Goal: Task Accomplishment & Management: Manage account settings

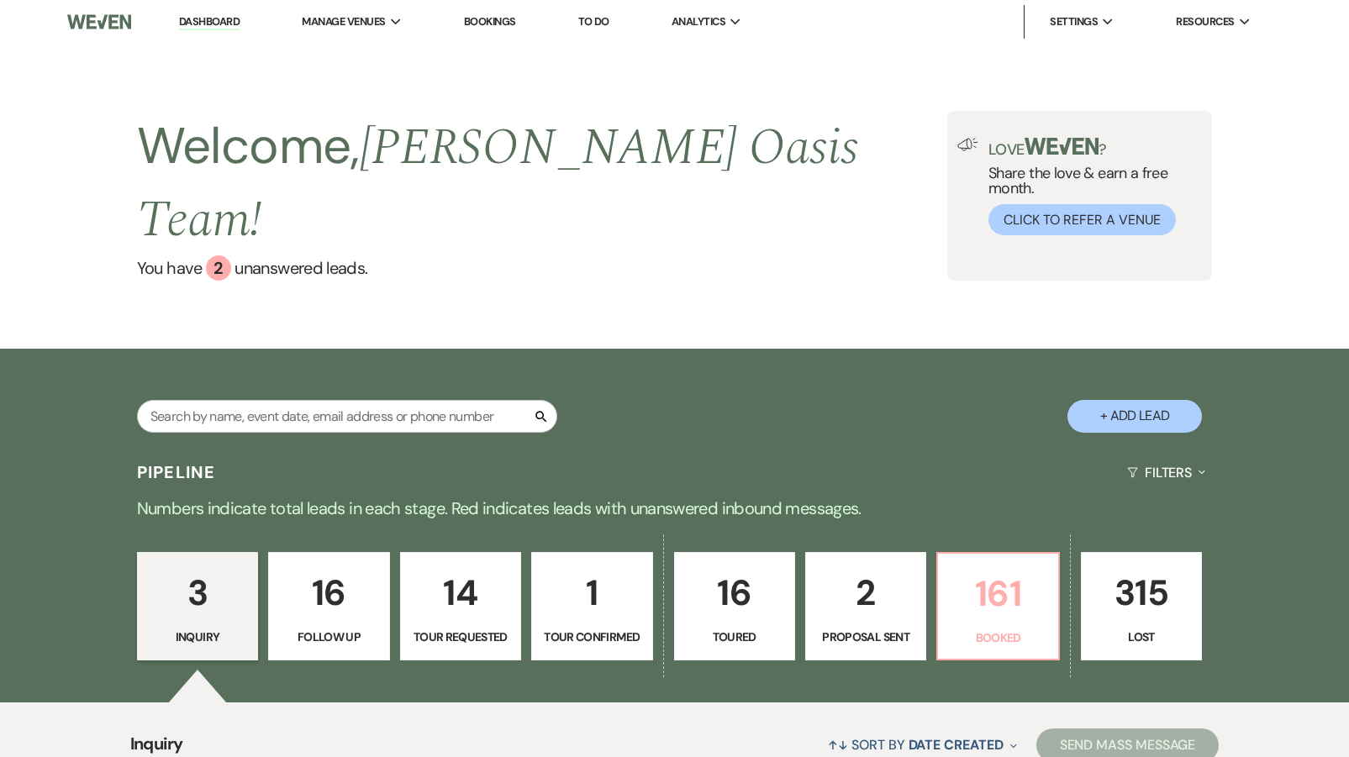
click at [998, 572] on p "161" at bounding box center [997, 594] width 99 height 56
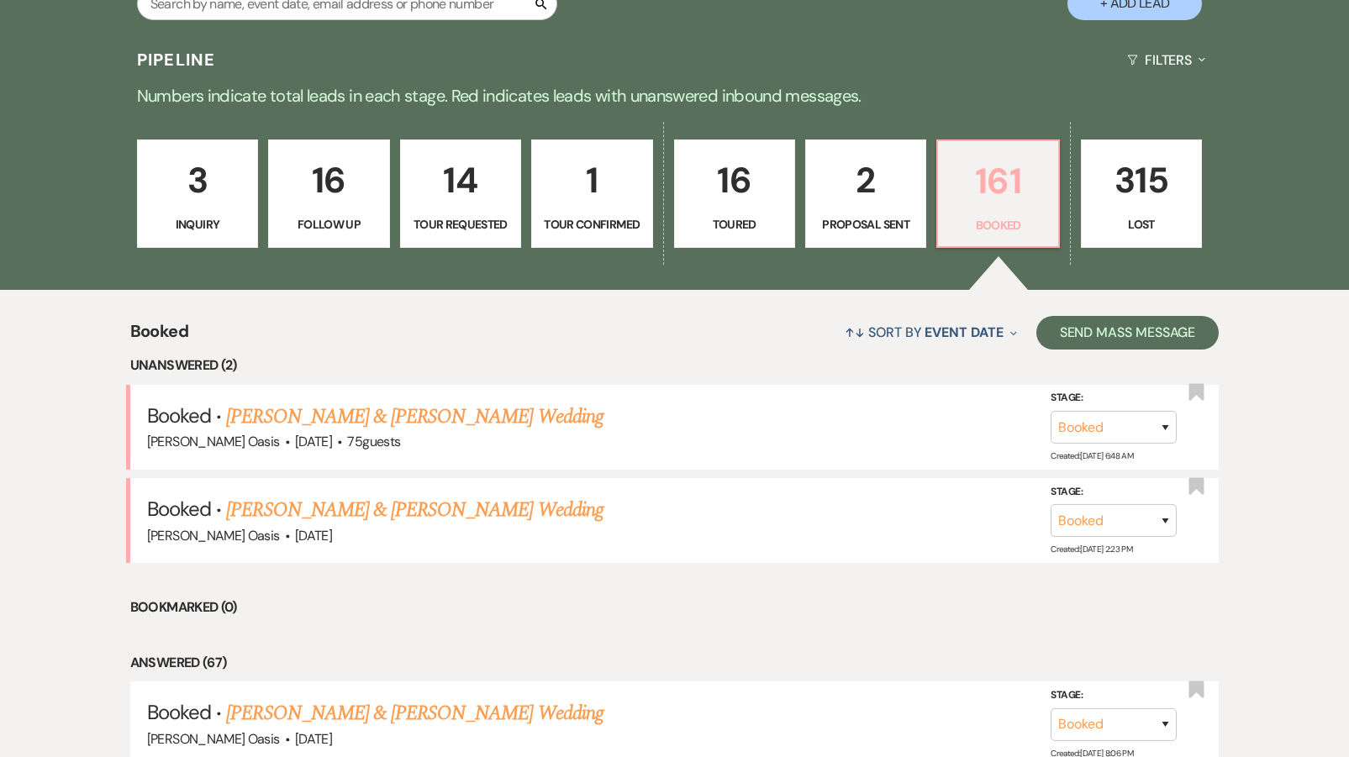
scroll to position [509, 0]
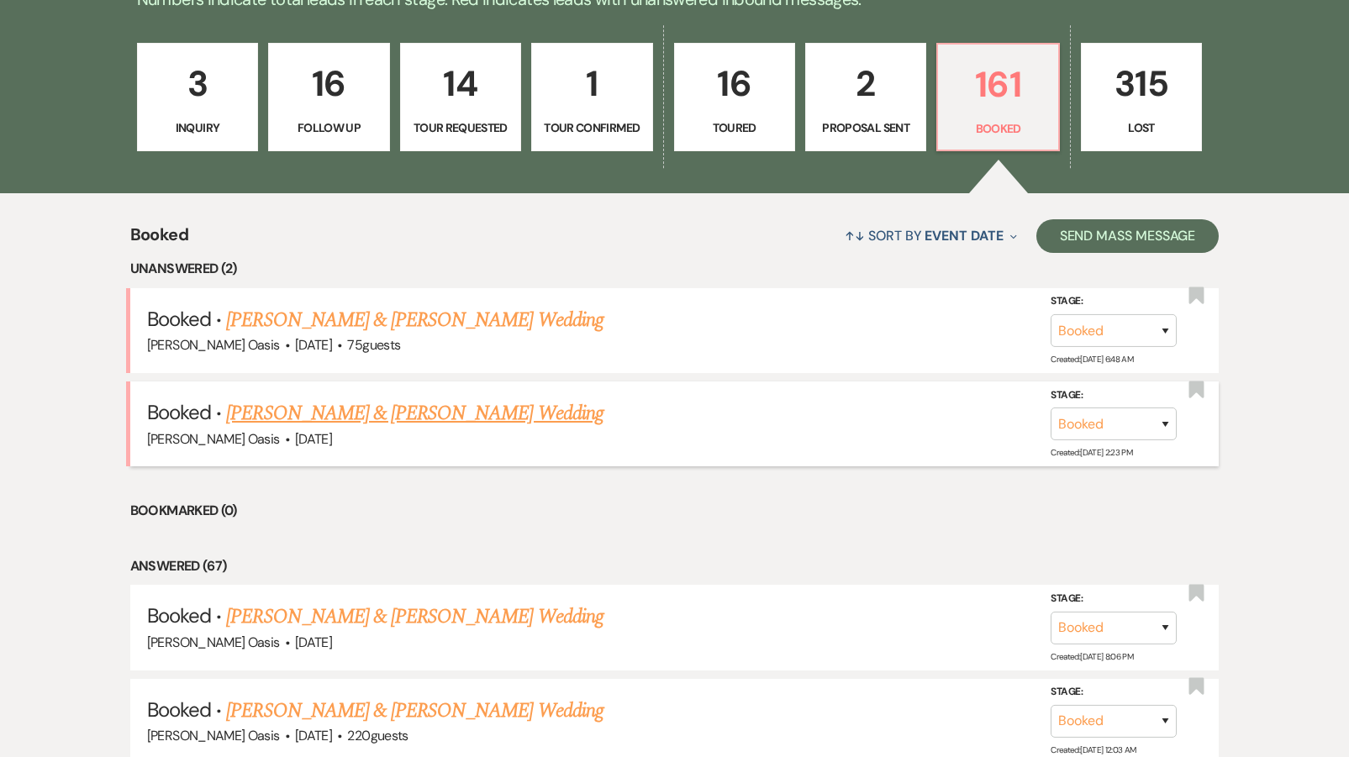
click at [398, 398] on link "[PERSON_NAME] & [PERSON_NAME] Wedding" at bounding box center [414, 413] width 377 height 30
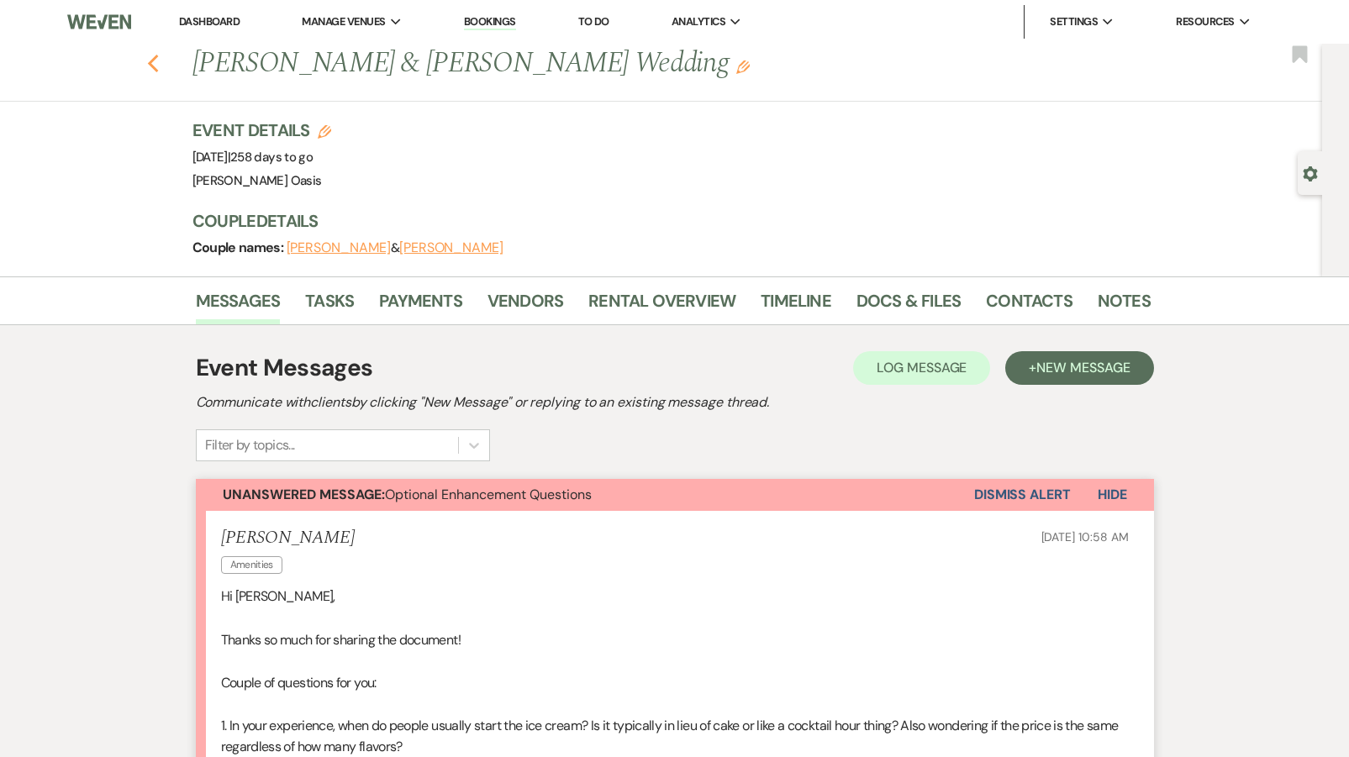
click at [153, 61] on use "button" at bounding box center [152, 64] width 11 height 18
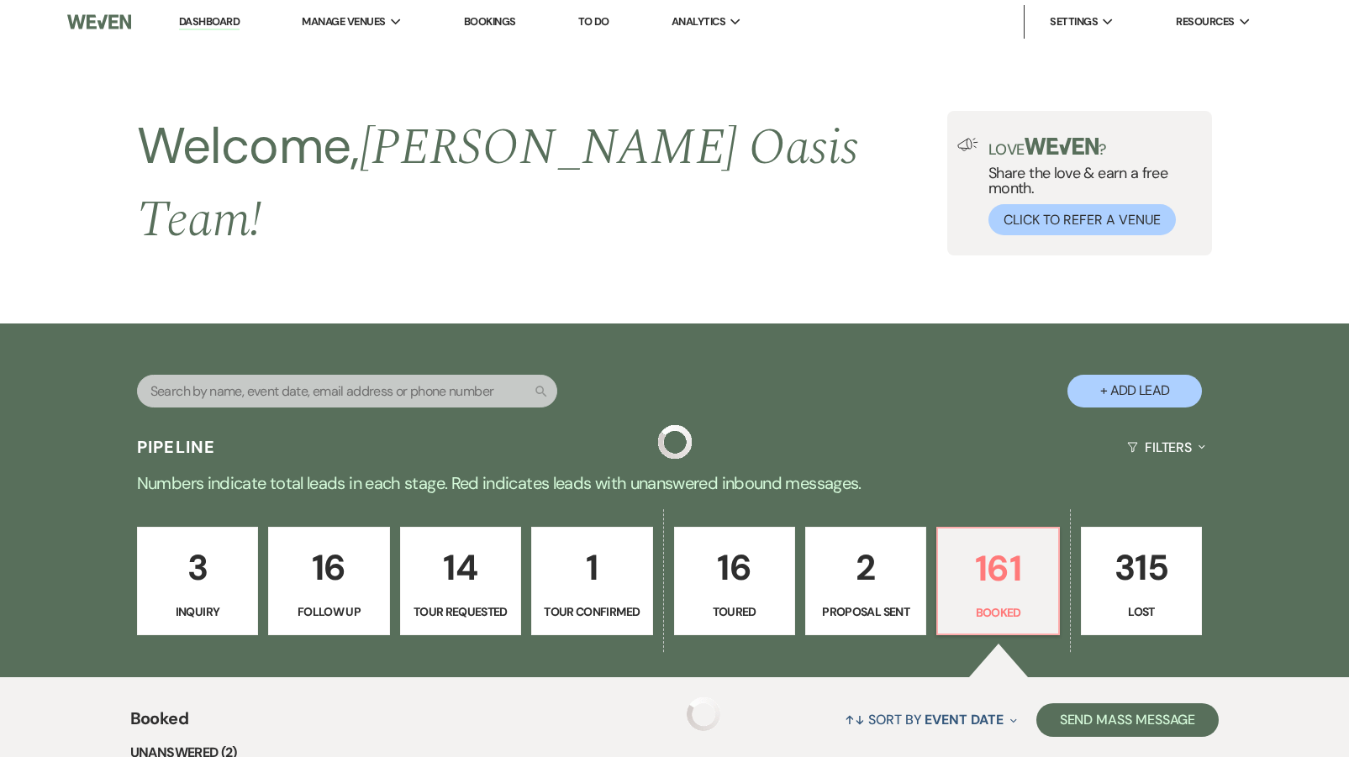
click at [153, 540] on p "3" at bounding box center [197, 568] width 99 height 56
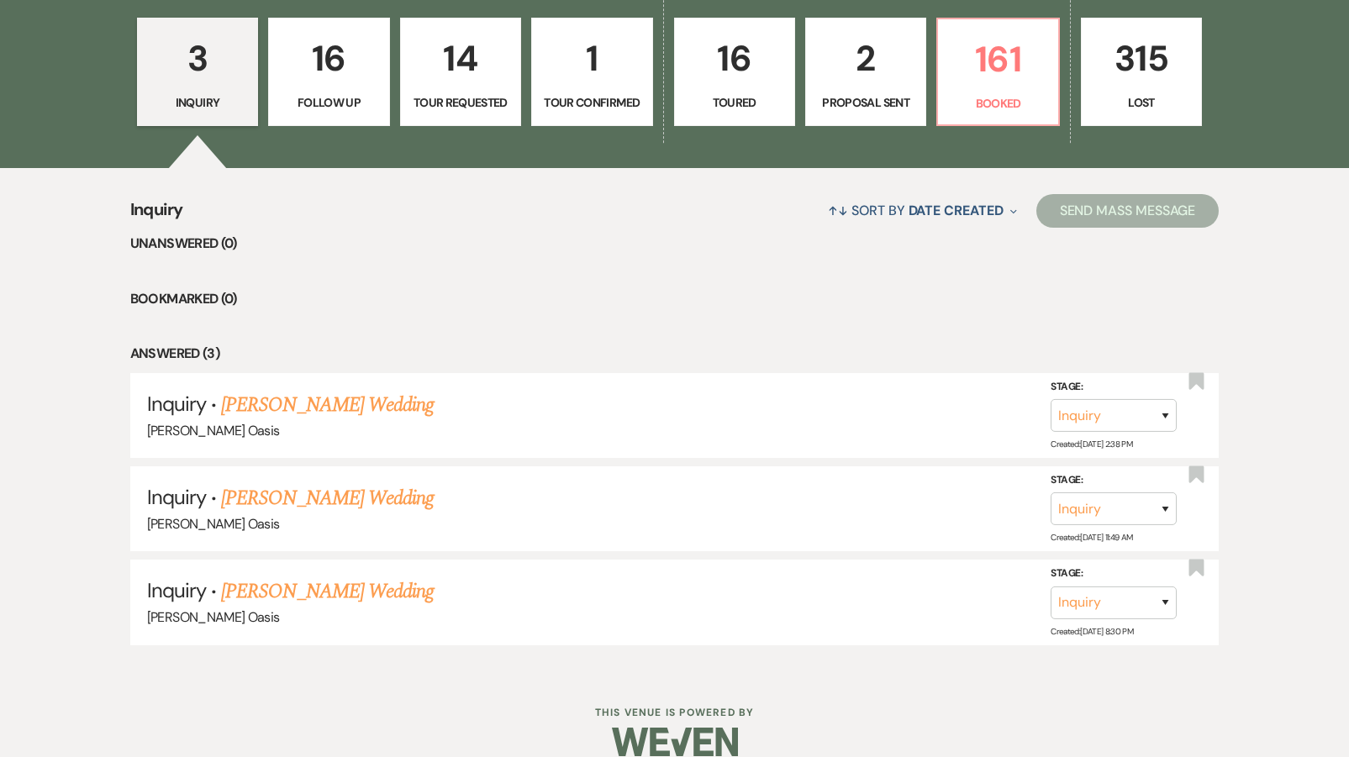
scroll to position [331, 0]
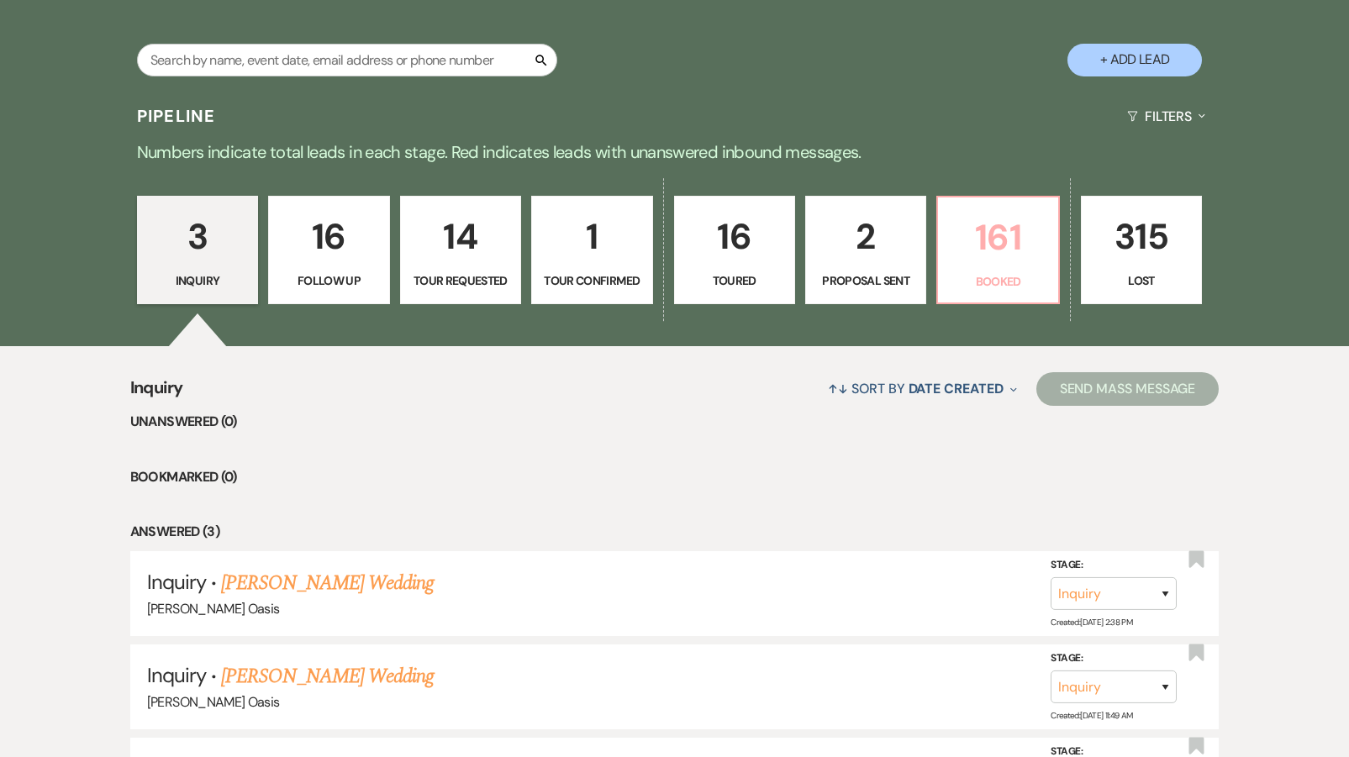
click at [1017, 224] on p "161" at bounding box center [997, 237] width 99 height 56
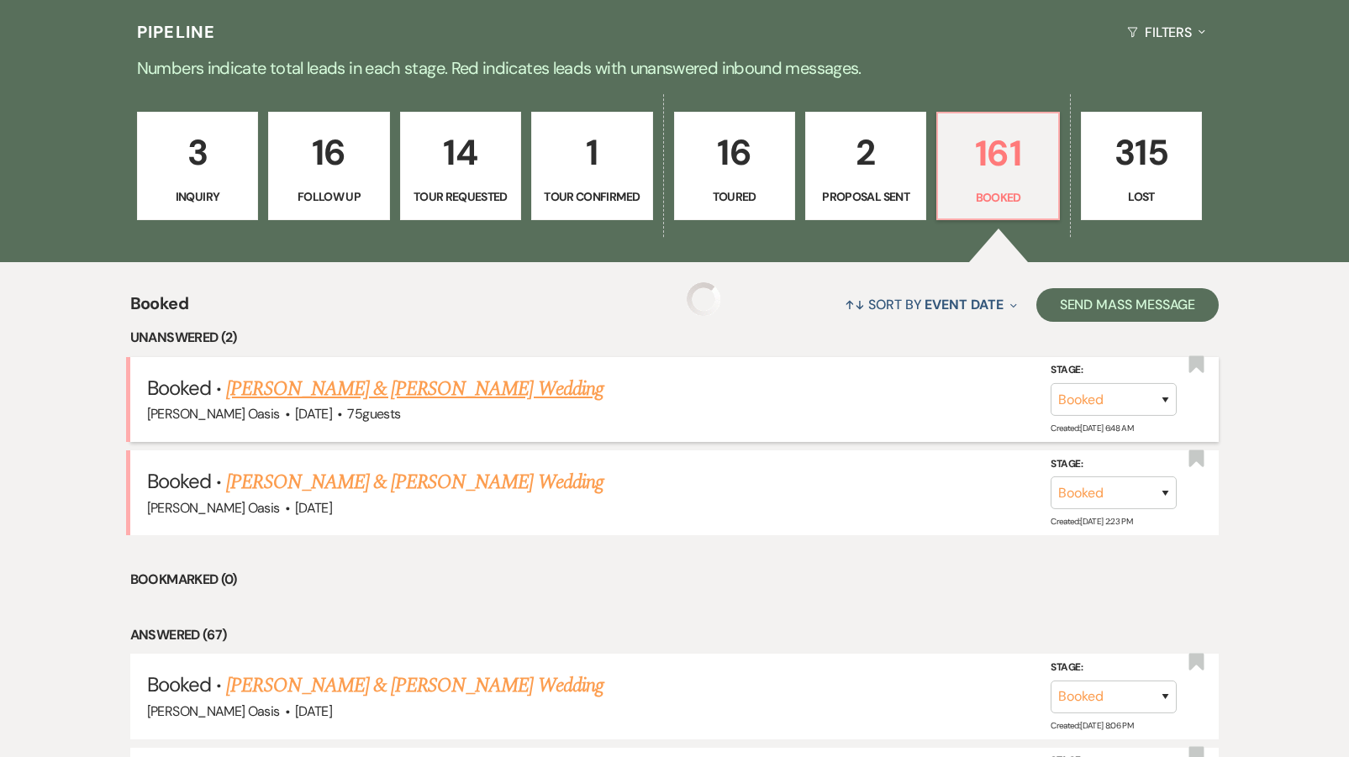
scroll to position [423, 0]
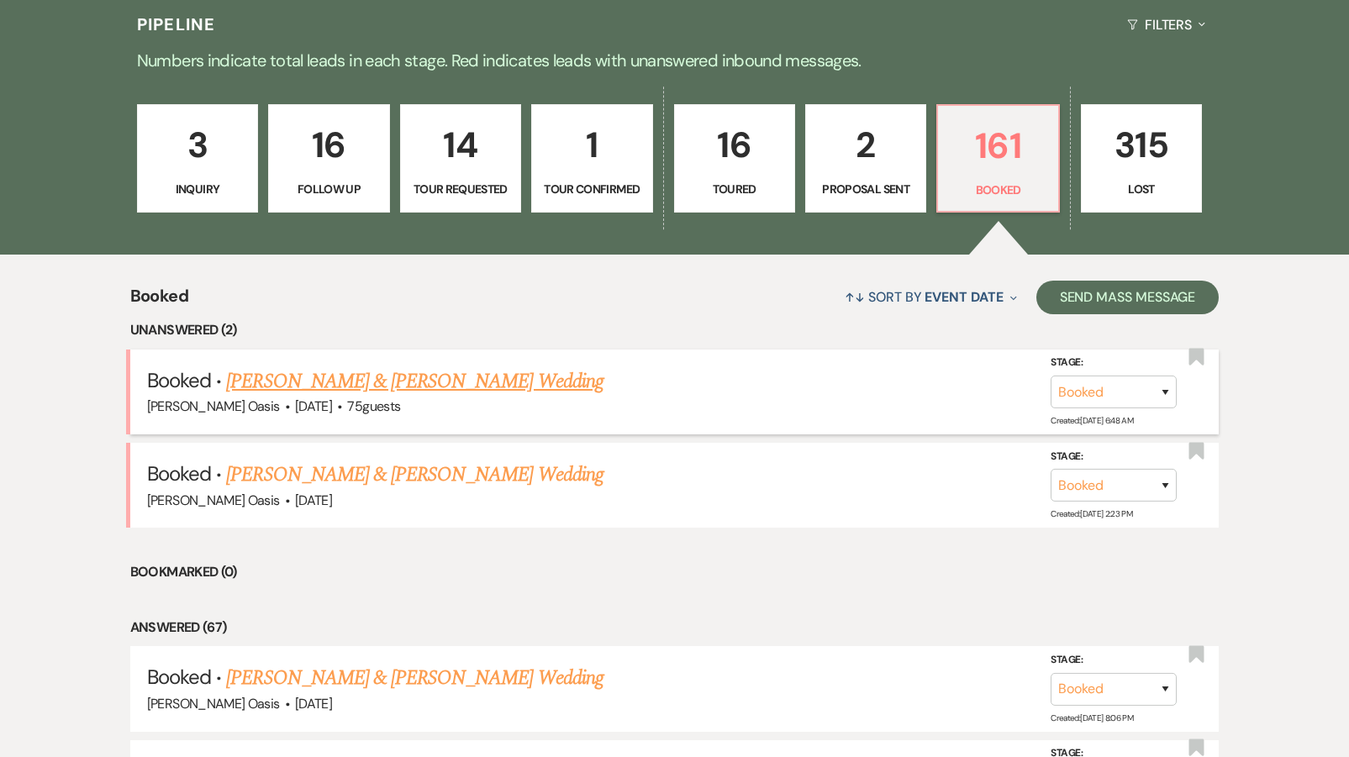
click at [335, 367] on link "[PERSON_NAME] & [PERSON_NAME] Wedding" at bounding box center [414, 382] width 377 height 30
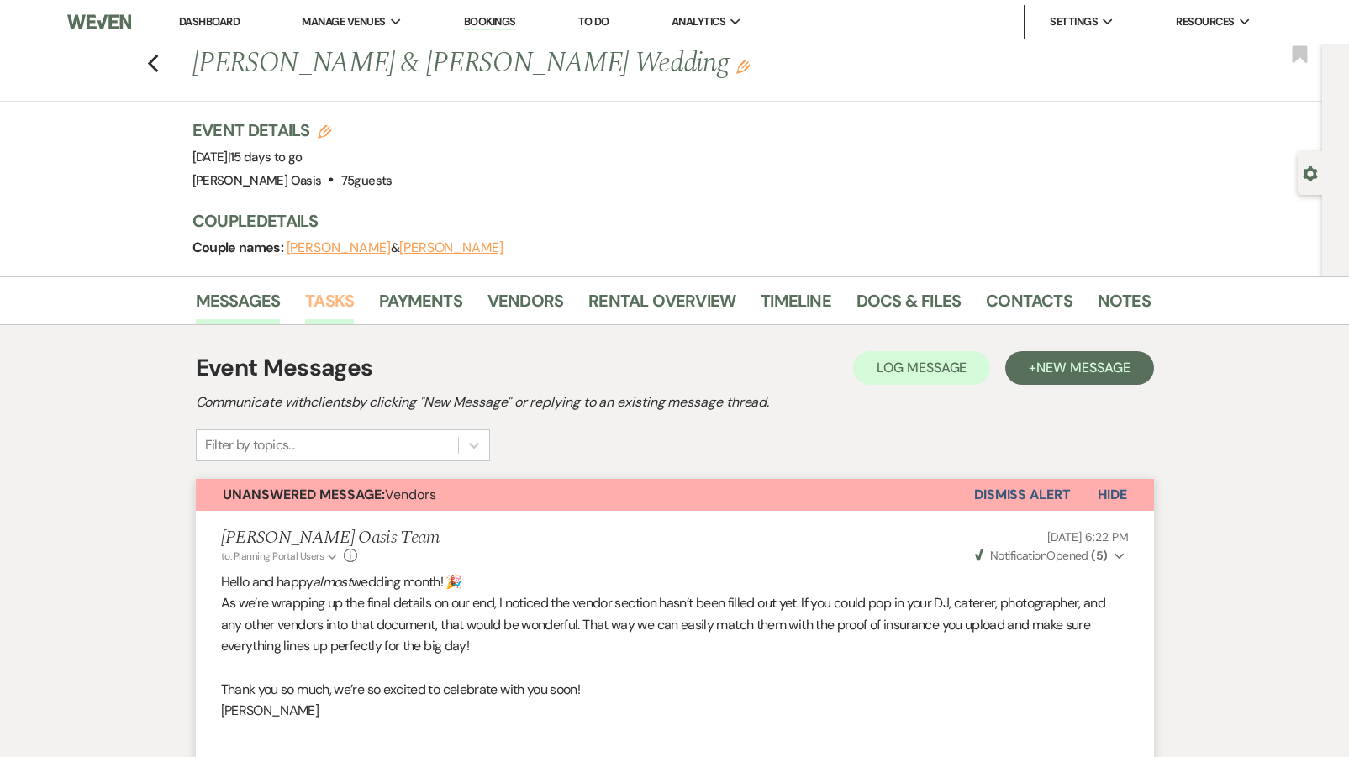
click at [330, 300] on link "Tasks" at bounding box center [329, 306] width 49 height 37
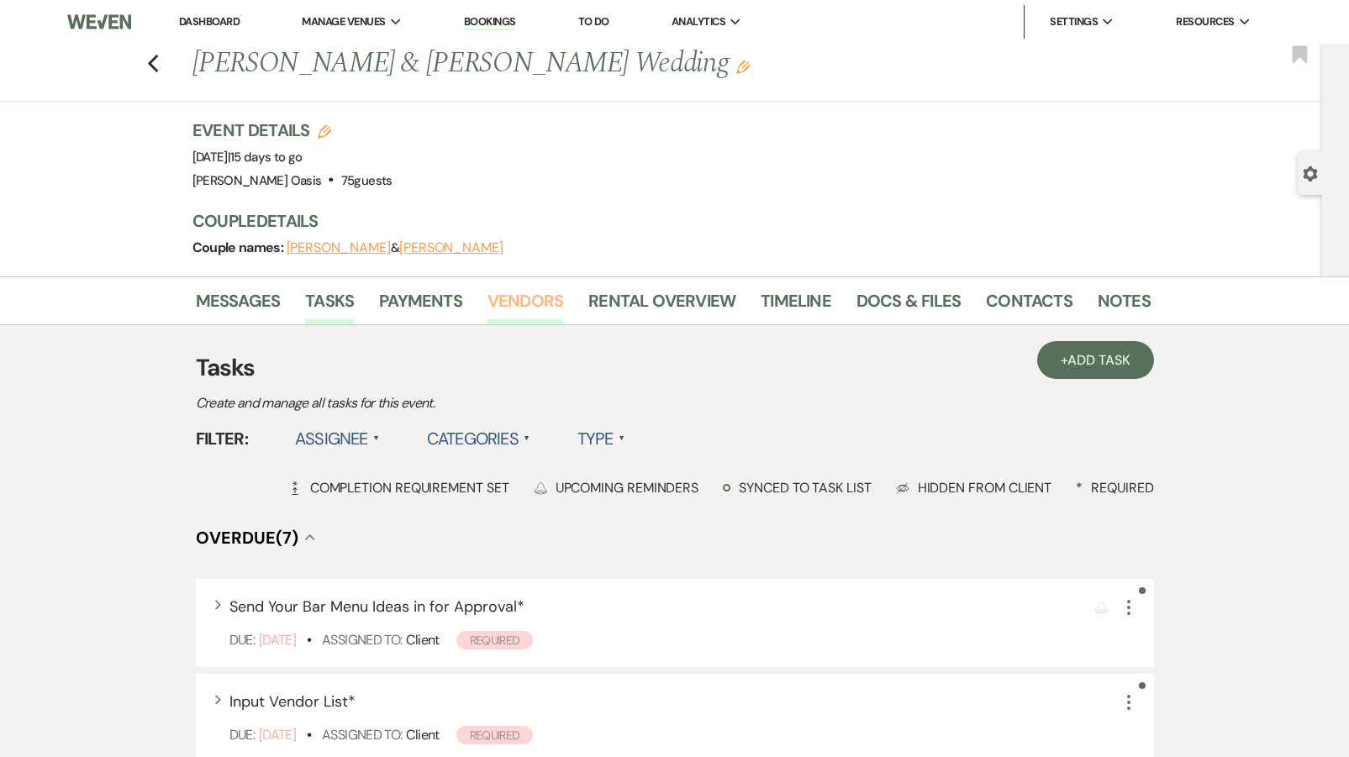
click at [542, 295] on link "Vendors" at bounding box center [526, 306] width 76 height 37
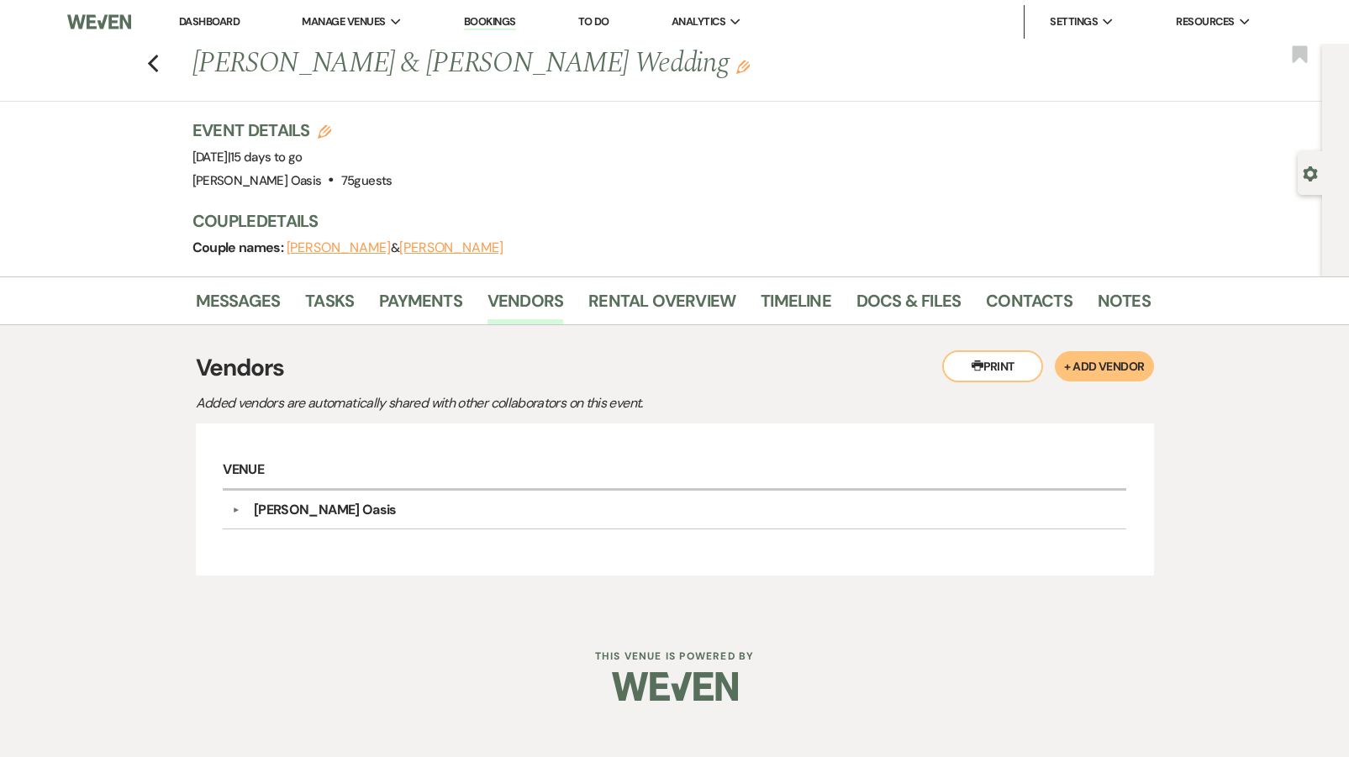
click at [298, 297] on li "Messages" at bounding box center [251, 304] width 110 height 40
click at [318, 299] on link "Tasks" at bounding box center [329, 306] width 49 height 37
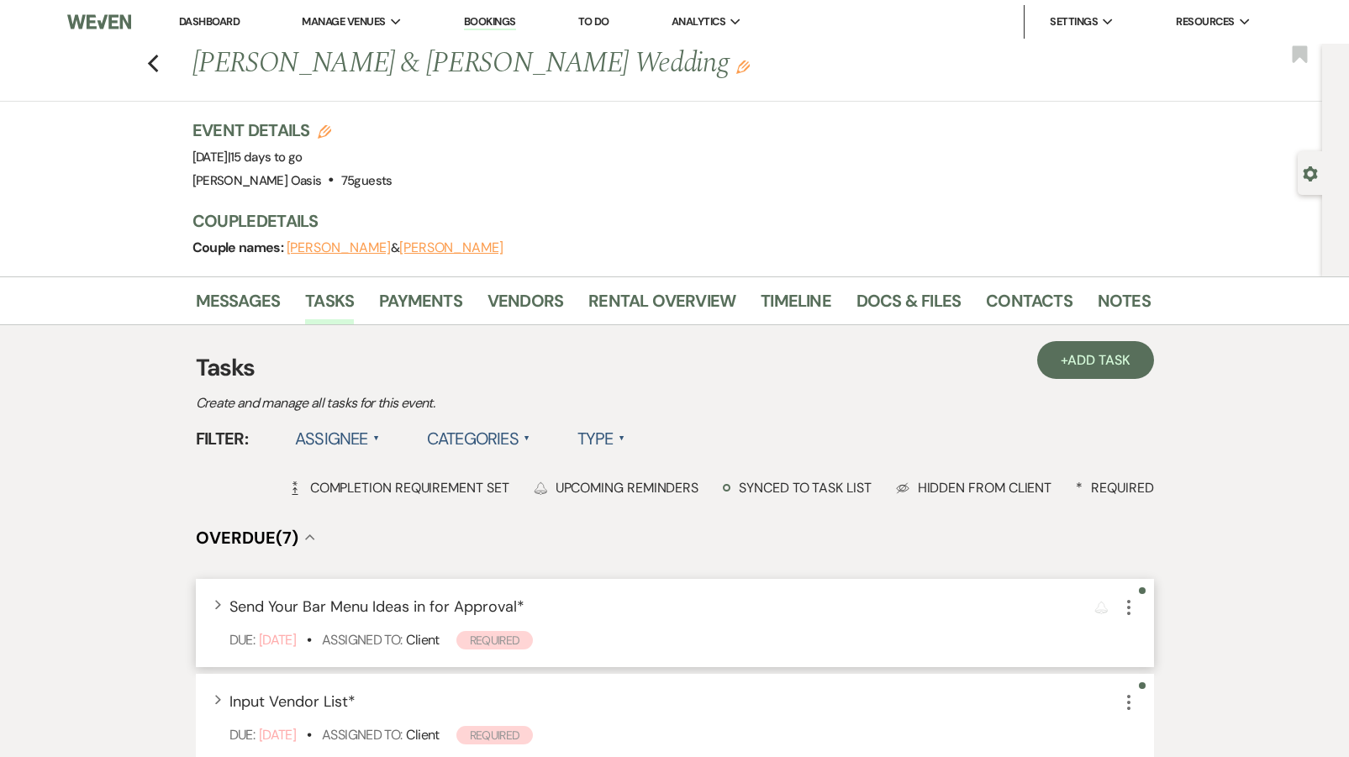
scroll to position [131, 0]
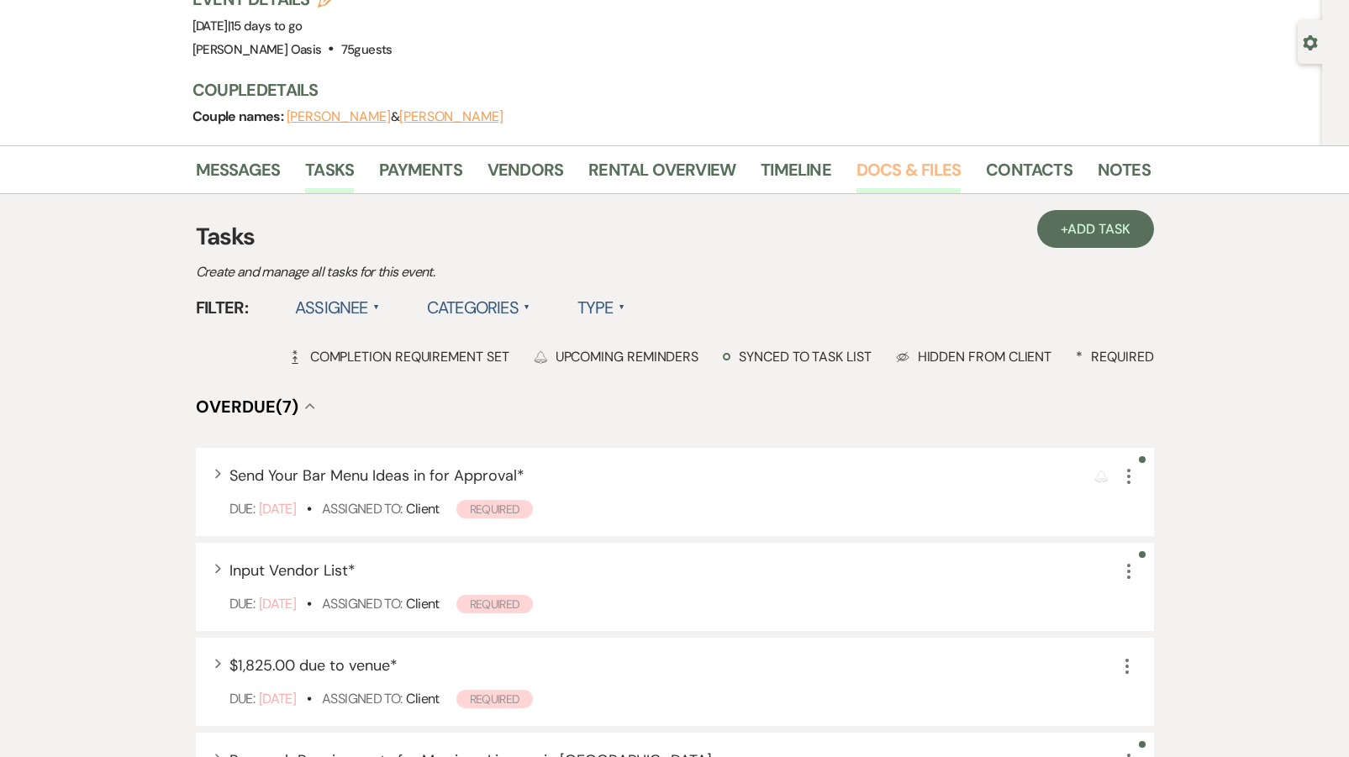
click at [892, 171] on link "Docs & Files" at bounding box center [909, 174] width 104 height 37
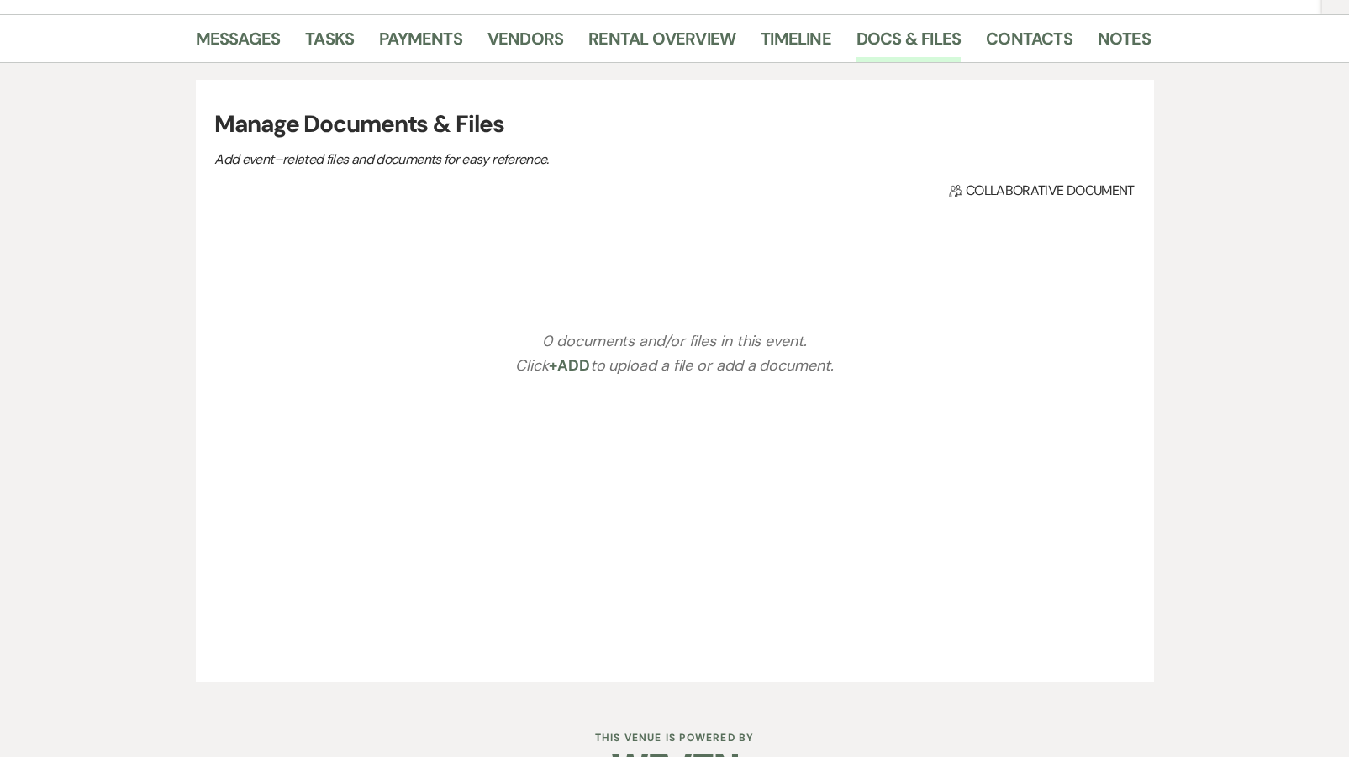
scroll to position [263, 0]
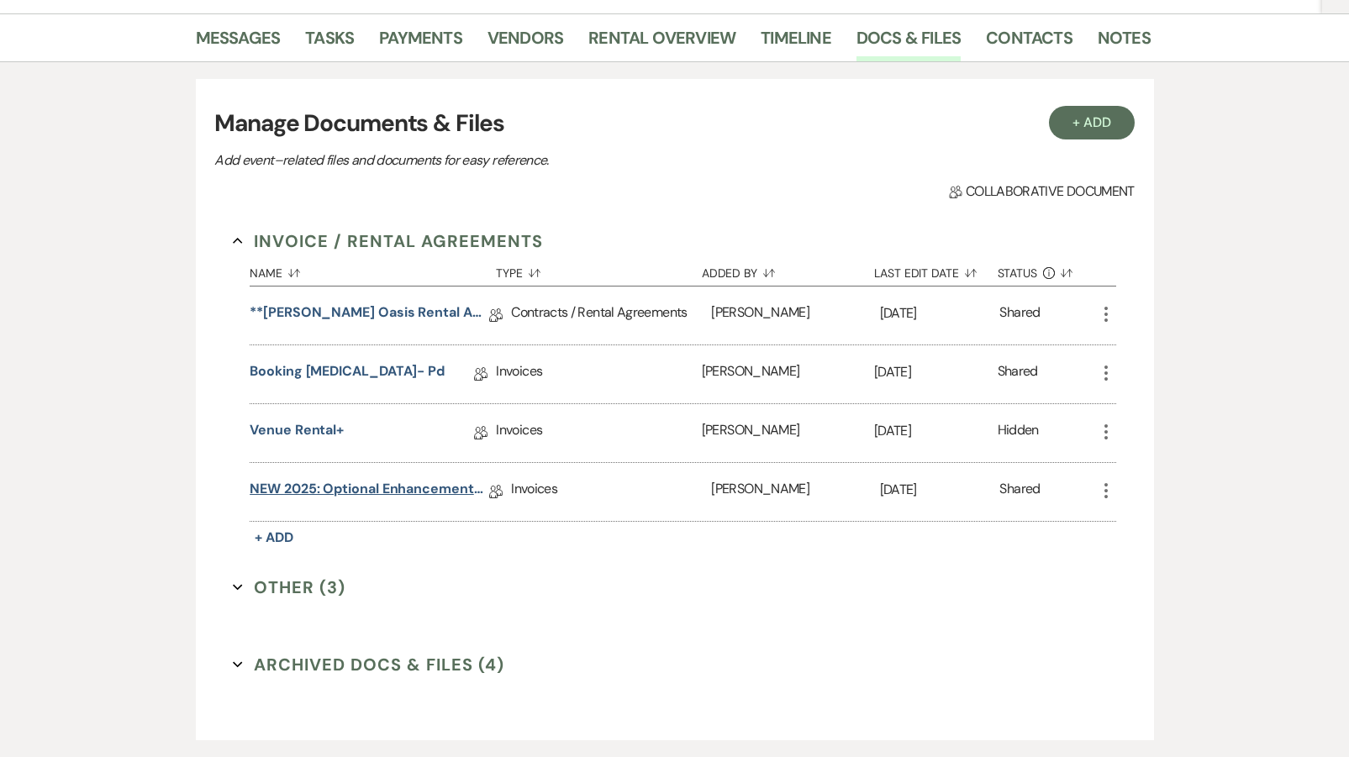
click at [407, 501] on link "NEW 2025: Optional Enhancements + Information" at bounding box center [370, 492] width 240 height 26
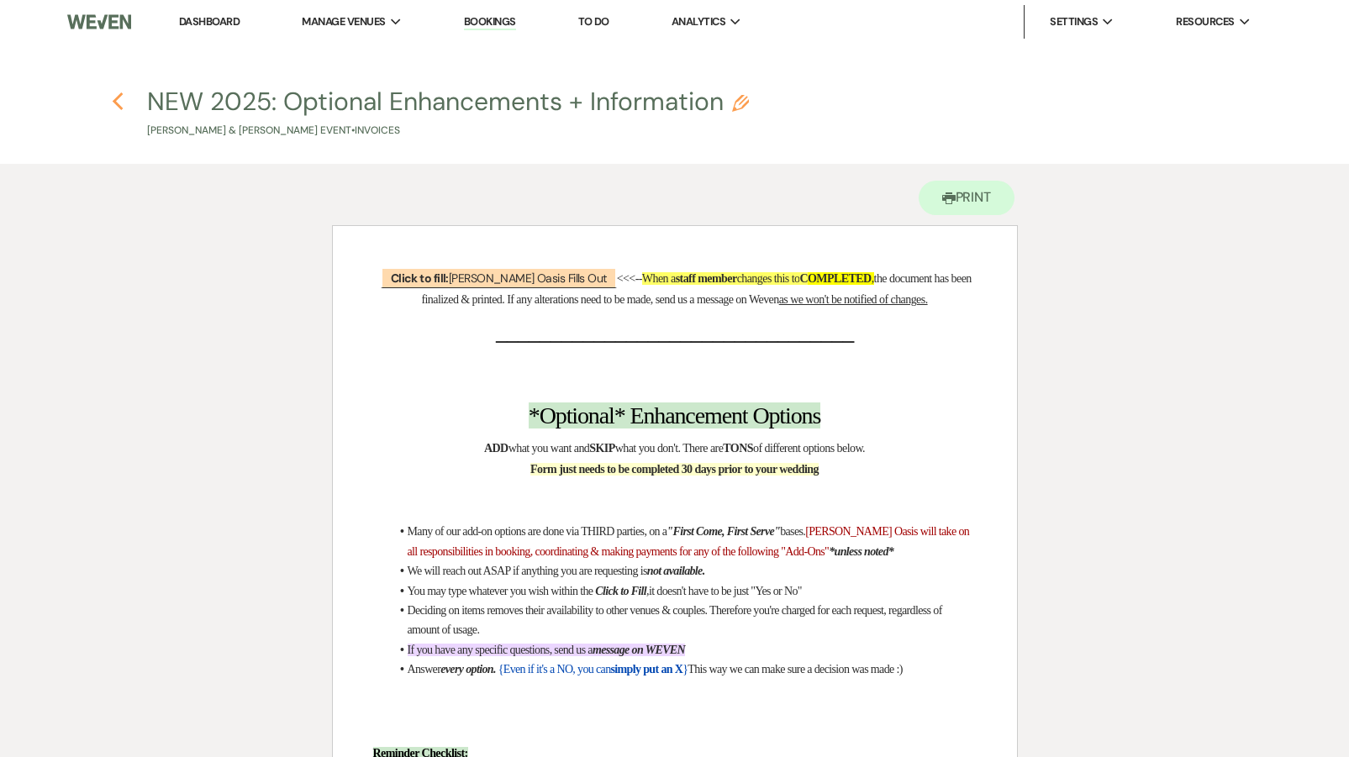
click at [117, 98] on use "button" at bounding box center [118, 101] width 11 height 18
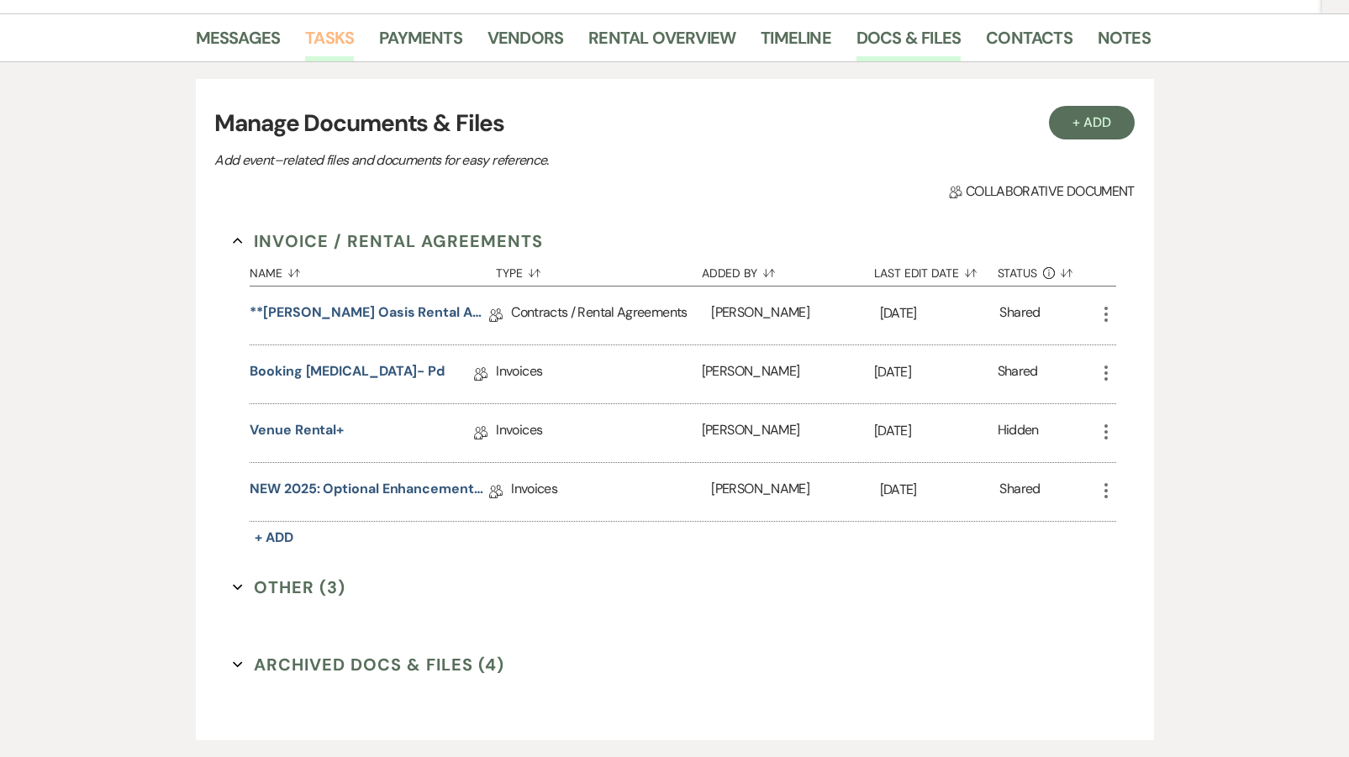
click at [351, 45] on link "Tasks" at bounding box center [329, 42] width 49 height 37
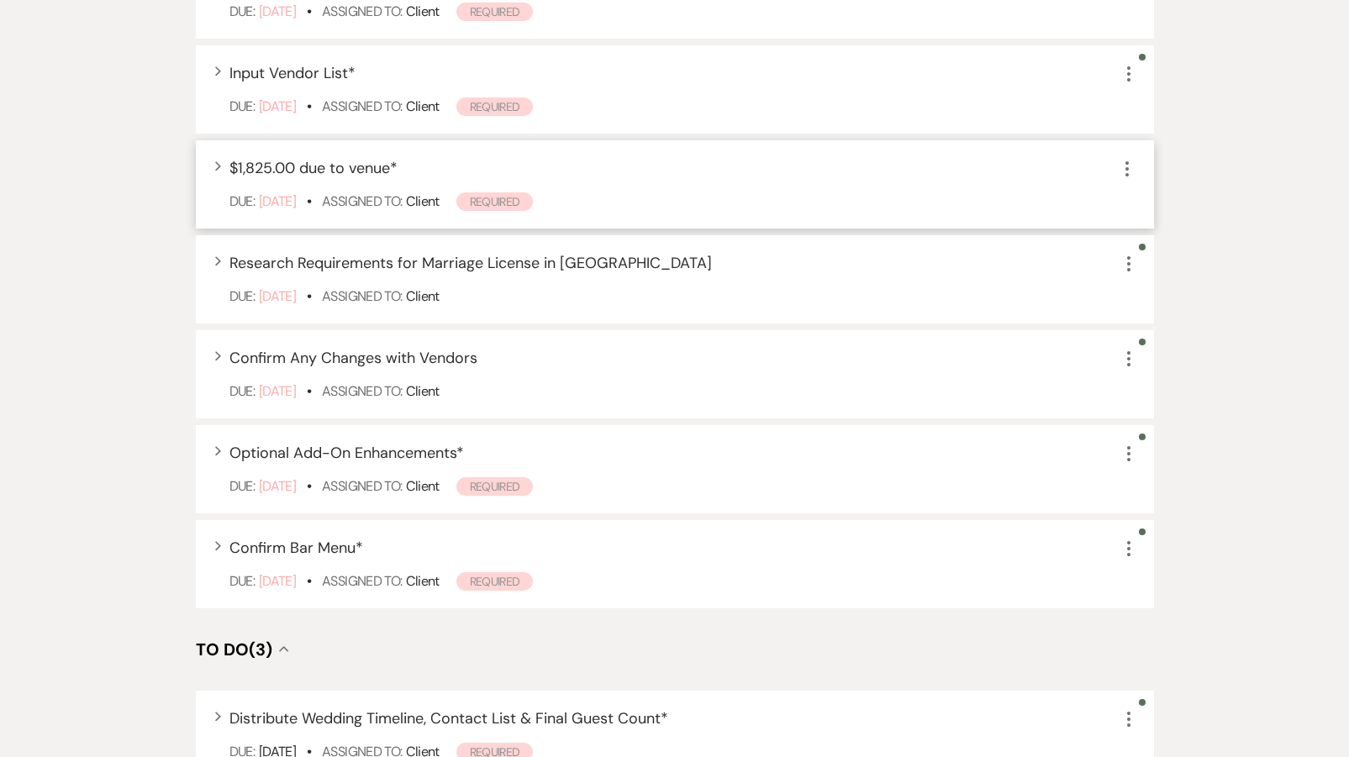
scroll to position [629, 0]
click at [1119, 357] on icon "More" at bounding box center [1129, 359] width 20 height 20
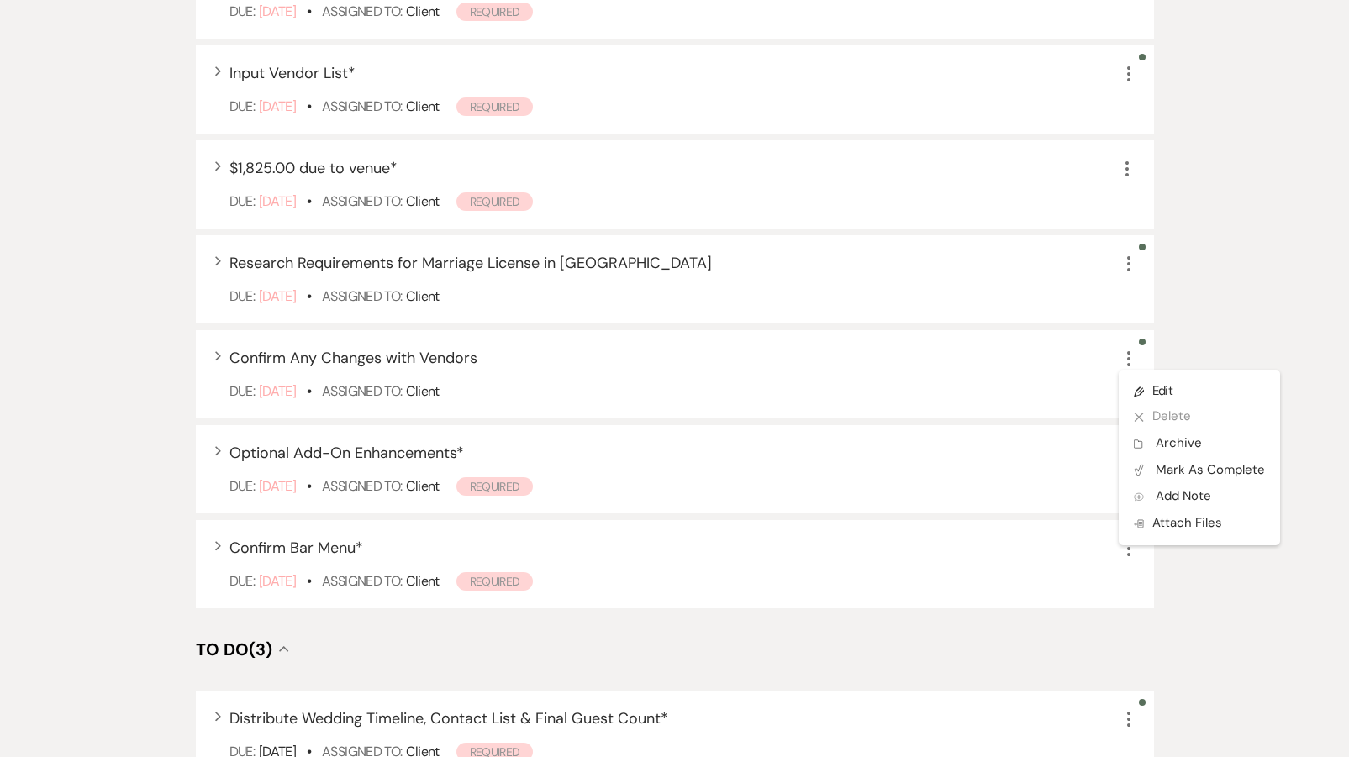
click at [177, 526] on div "Messages Tasks Payments Vendors Rental Overview Timeline Docs & Files Contacts …" at bounding box center [674, 385] width 1349 height 1474
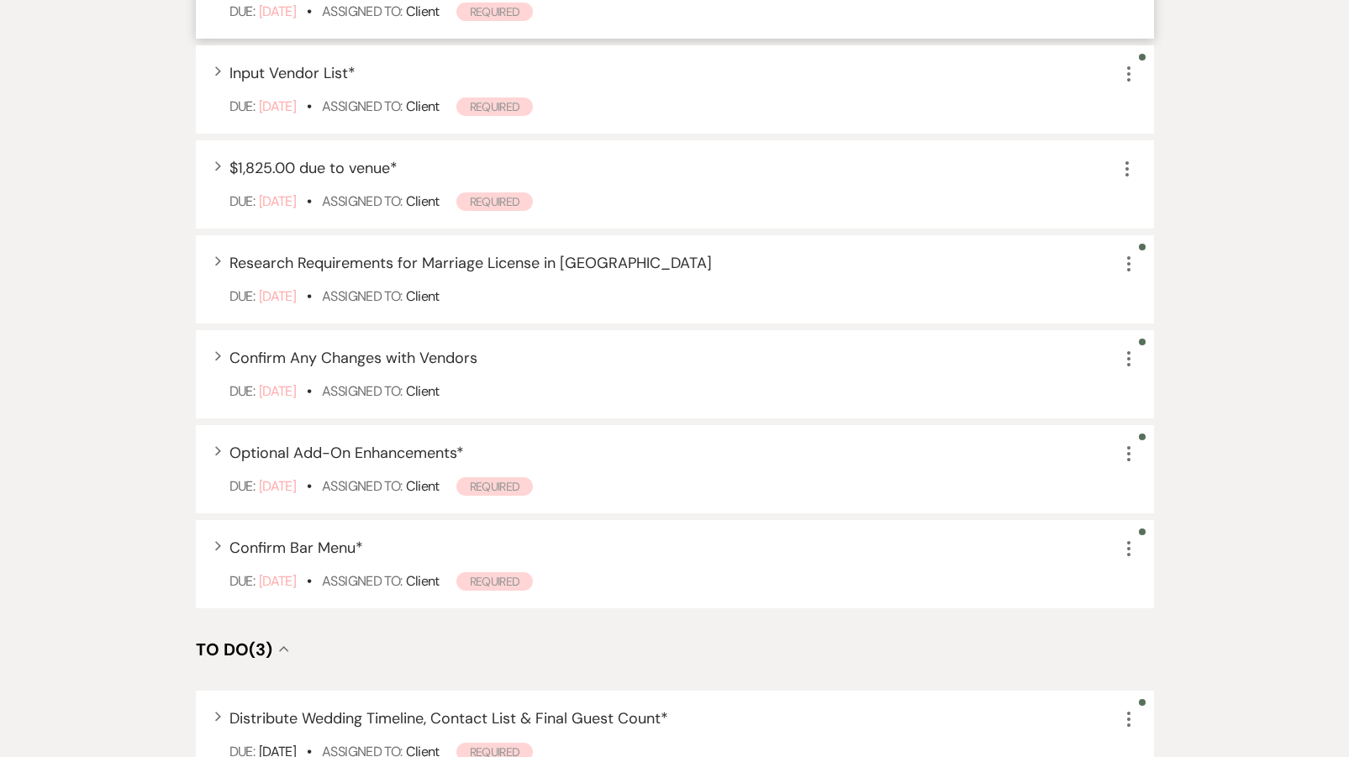
scroll to position [423, 0]
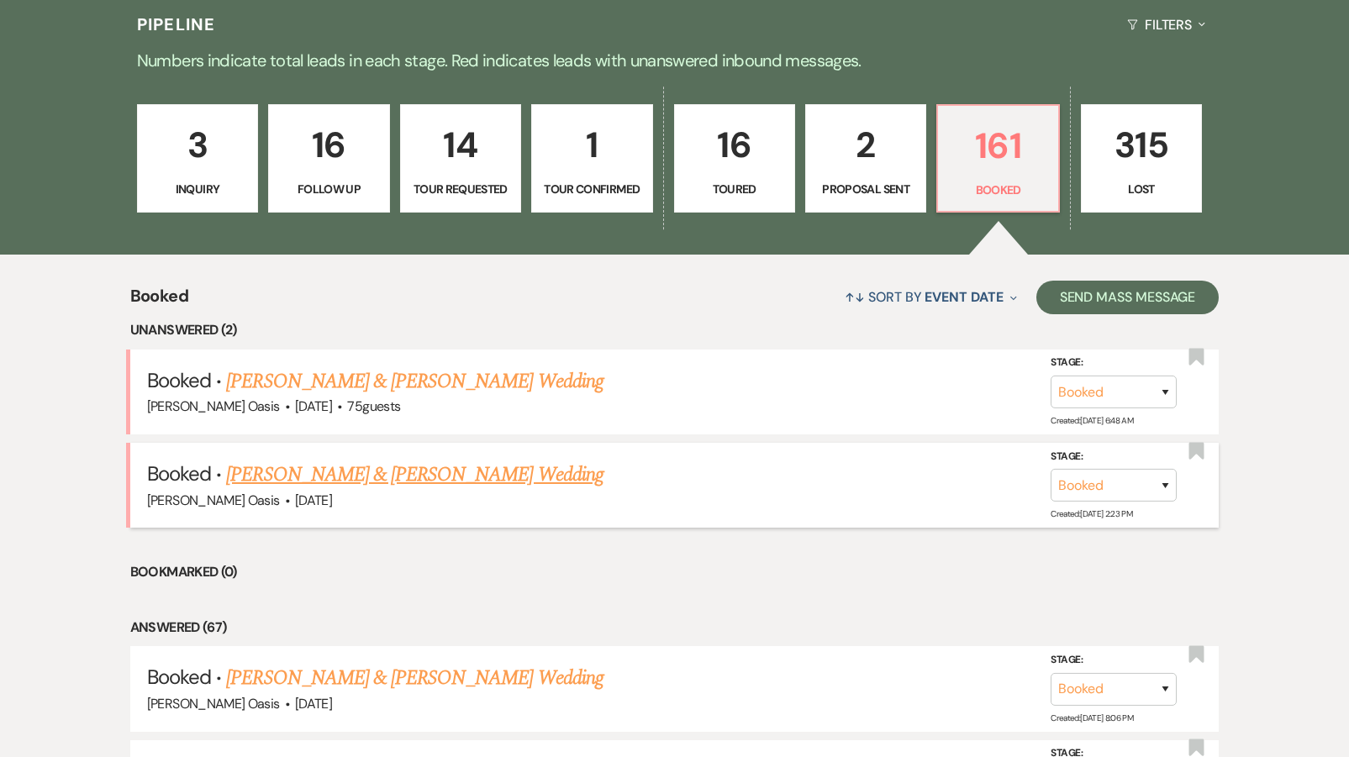
click at [278, 460] on link "[PERSON_NAME] & [PERSON_NAME] Wedding" at bounding box center [414, 475] width 377 height 30
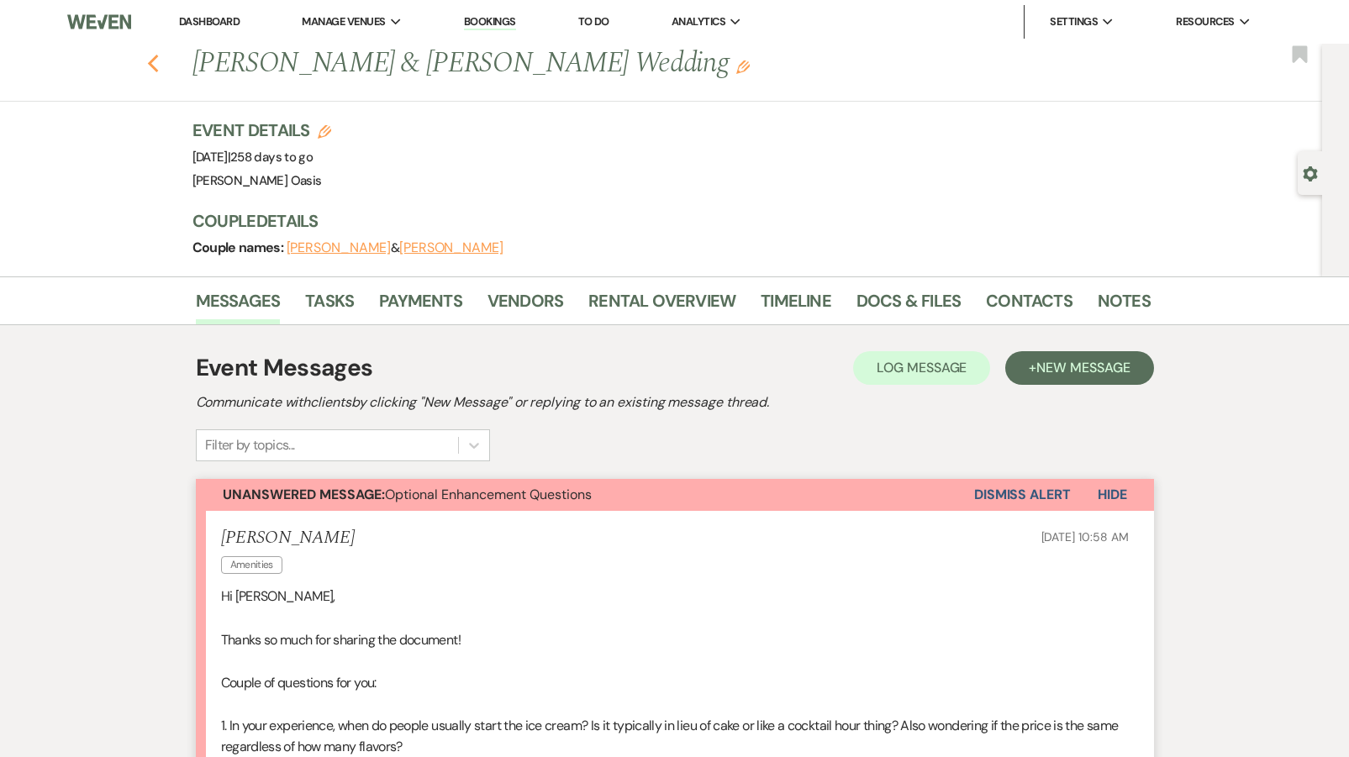
click at [151, 66] on use "button" at bounding box center [152, 64] width 11 height 18
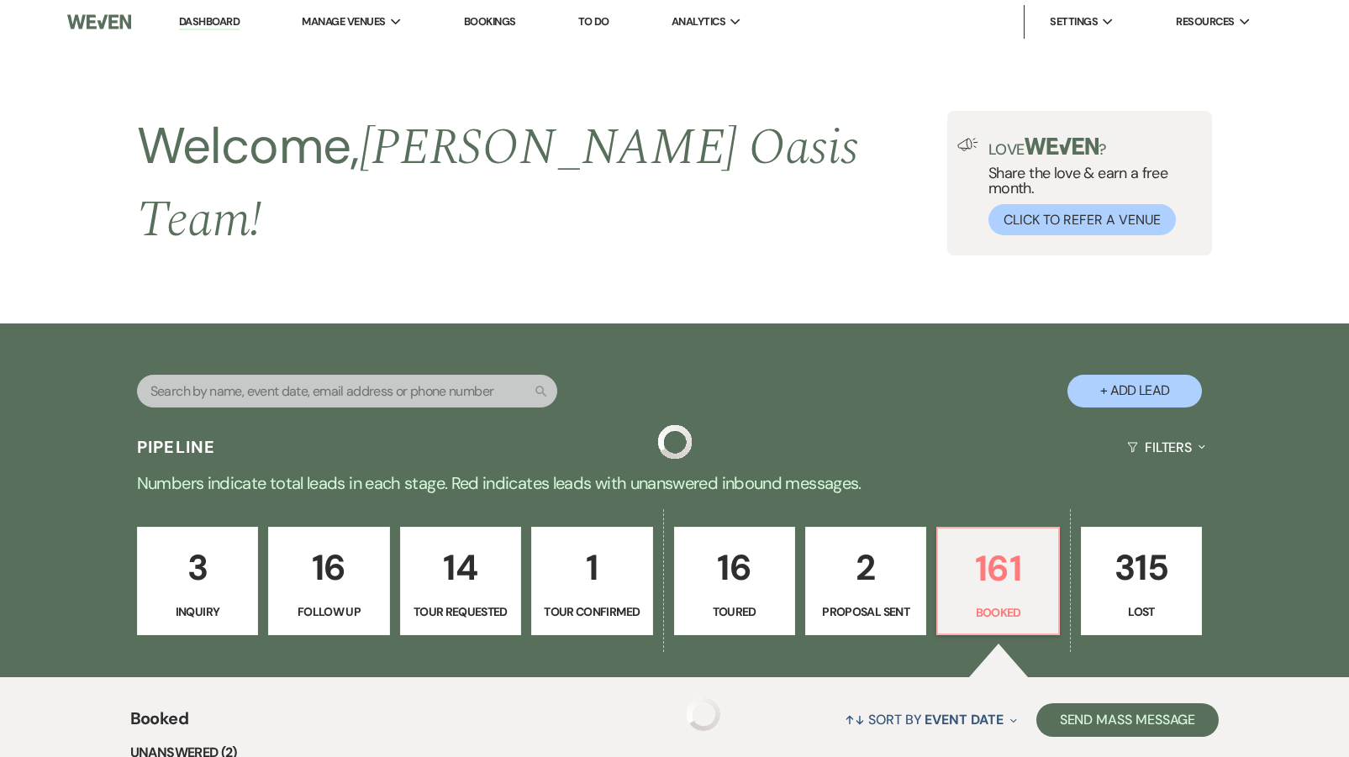
scroll to position [423, 0]
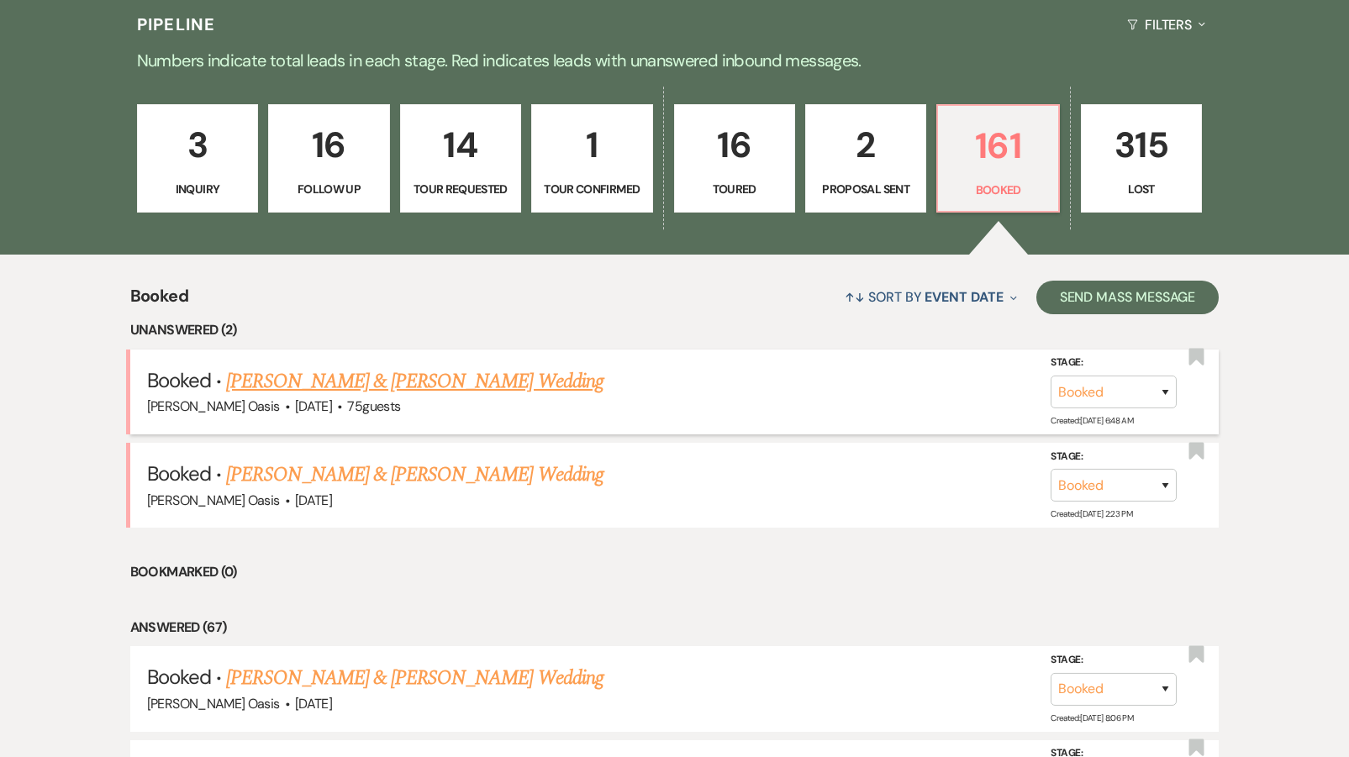
click at [314, 377] on h5 "Booked · [PERSON_NAME] & [PERSON_NAME] Wedding" at bounding box center [675, 382] width 1056 height 30
click at [310, 367] on link "[PERSON_NAME] & [PERSON_NAME] Wedding" at bounding box center [414, 382] width 377 height 30
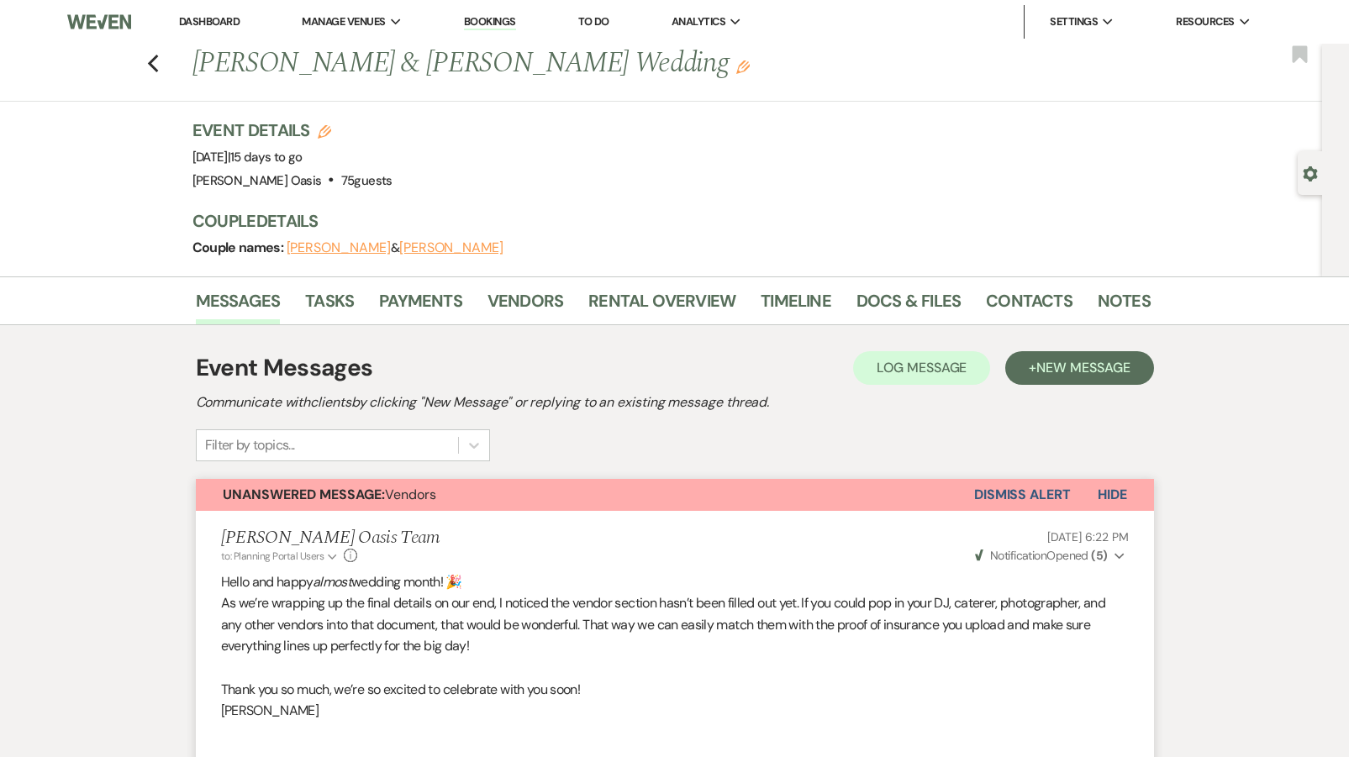
click at [232, 25] on link "Dashboard" at bounding box center [209, 21] width 61 height 14
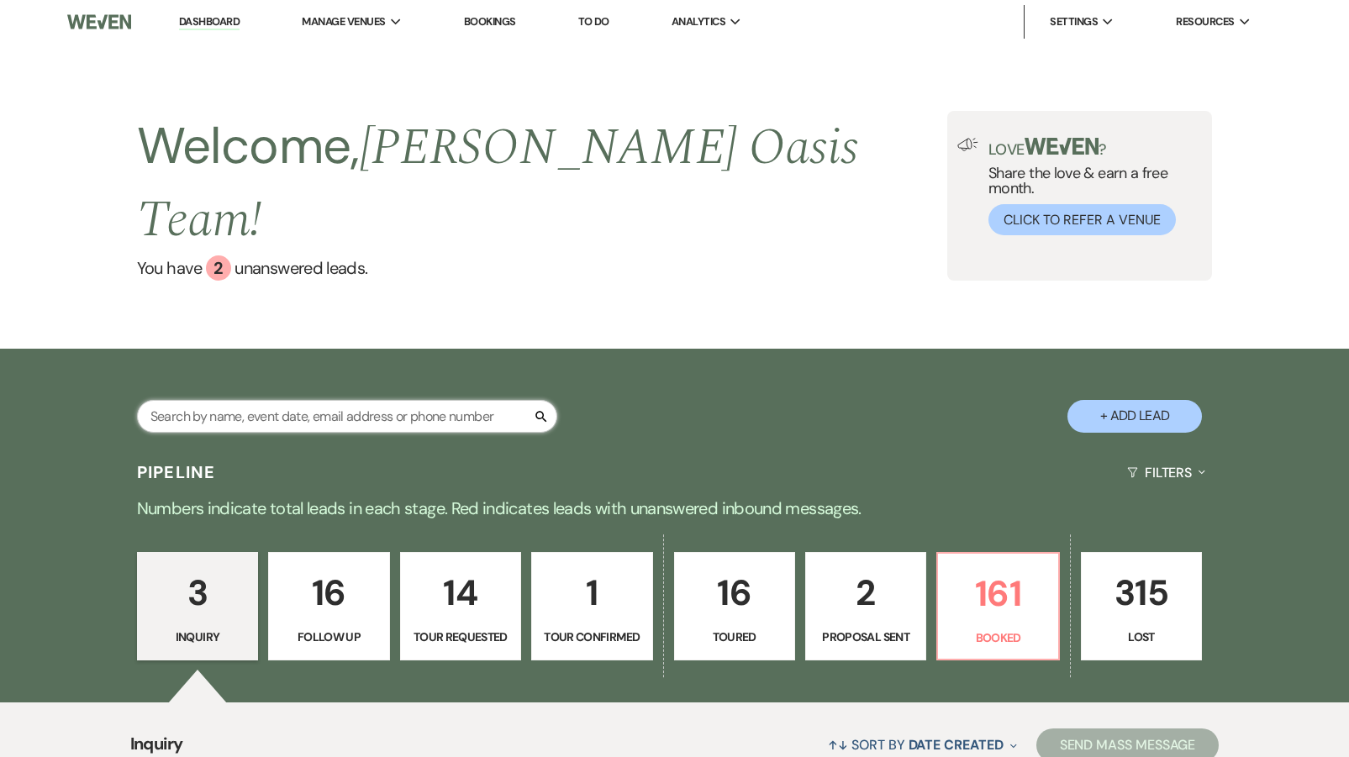
click at [260, 400] on input "text" at bounding box center [347, 416] width 420 height 33
type input "sy"
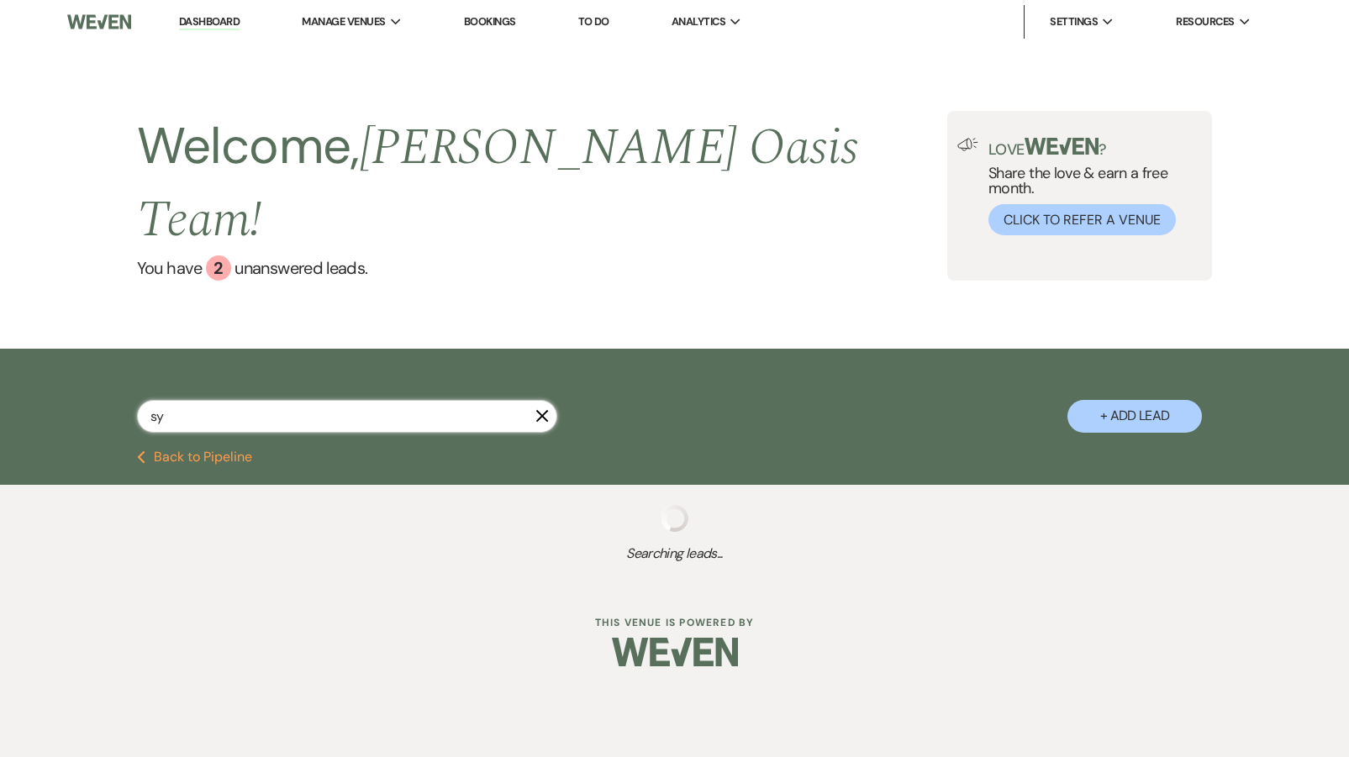
select select "8"
select select "5"
select select "8"
select select "1"
select select "8"
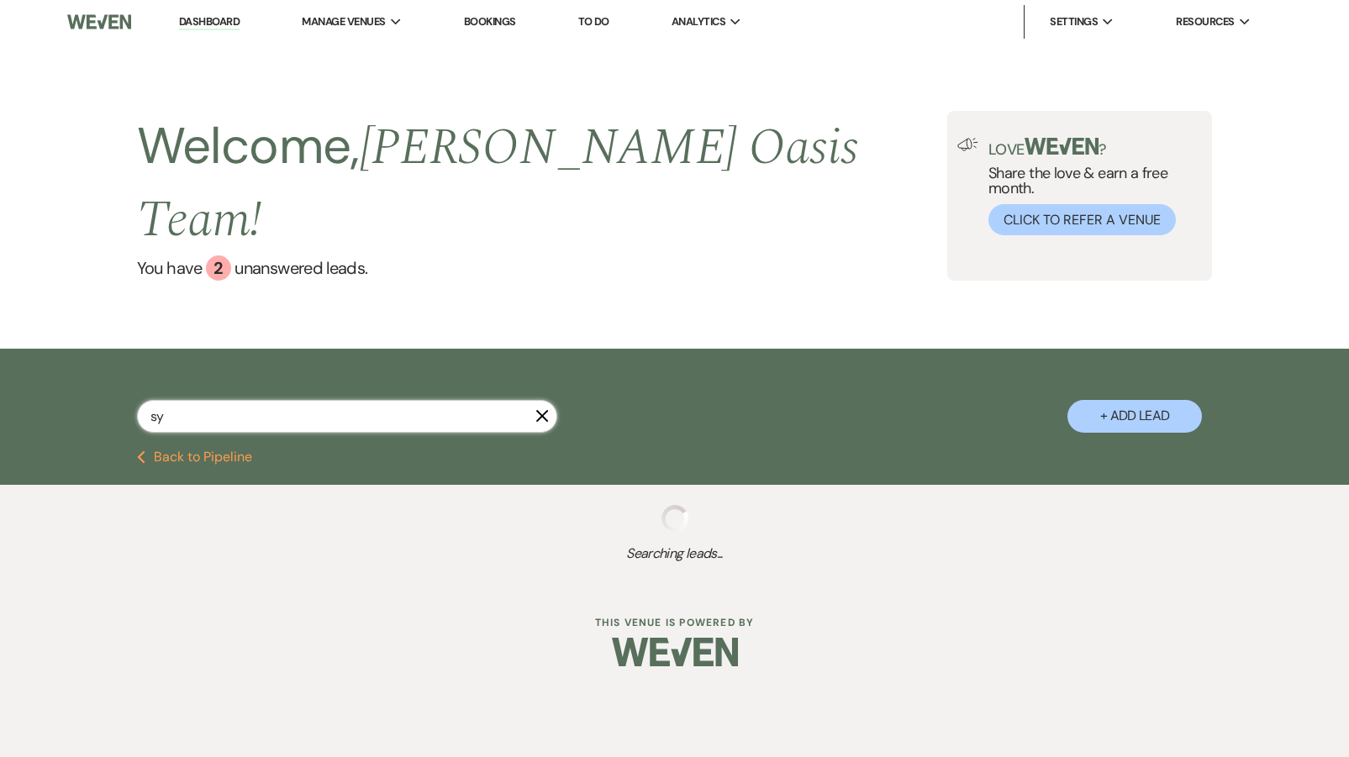
select select "7"
select select "8"
select select "5"
select select "8"
select select "5"
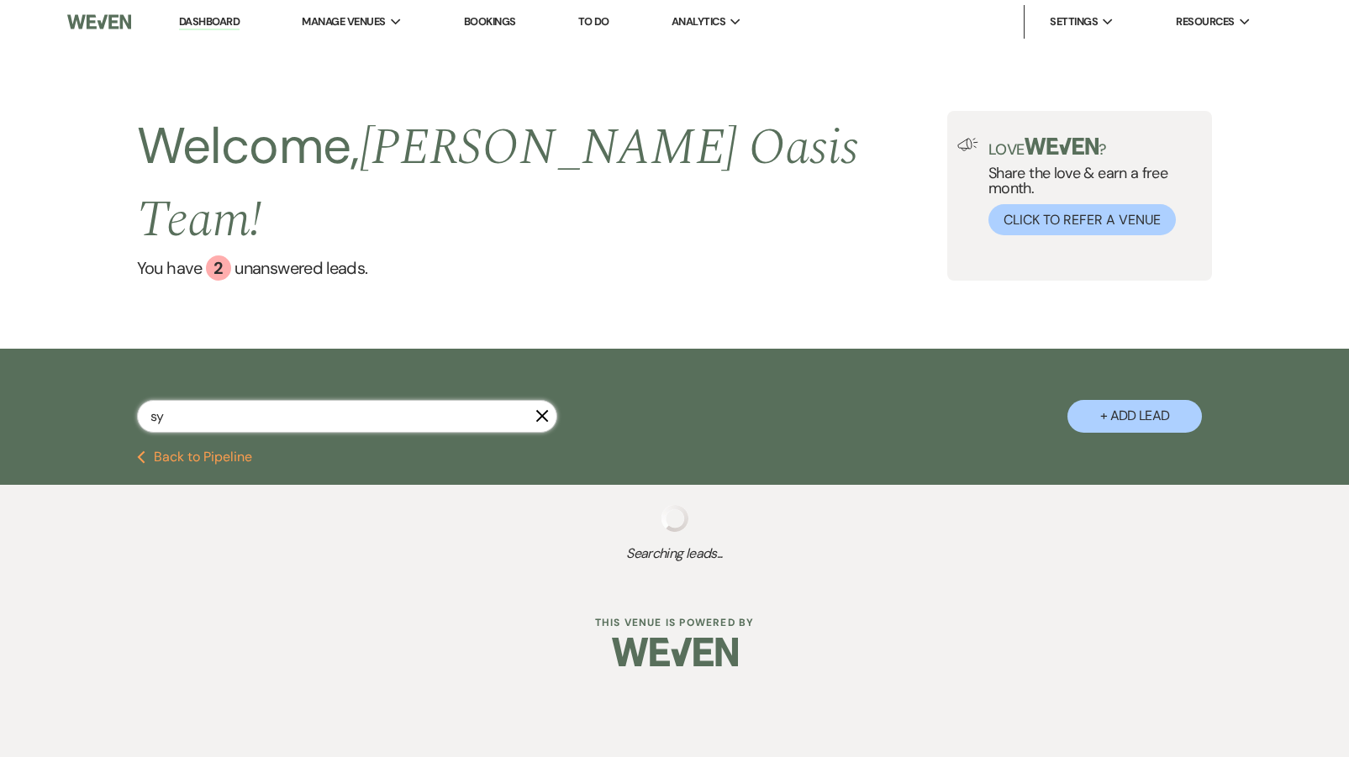
select select "8"
select select "6"
select select "8"
select select "5"
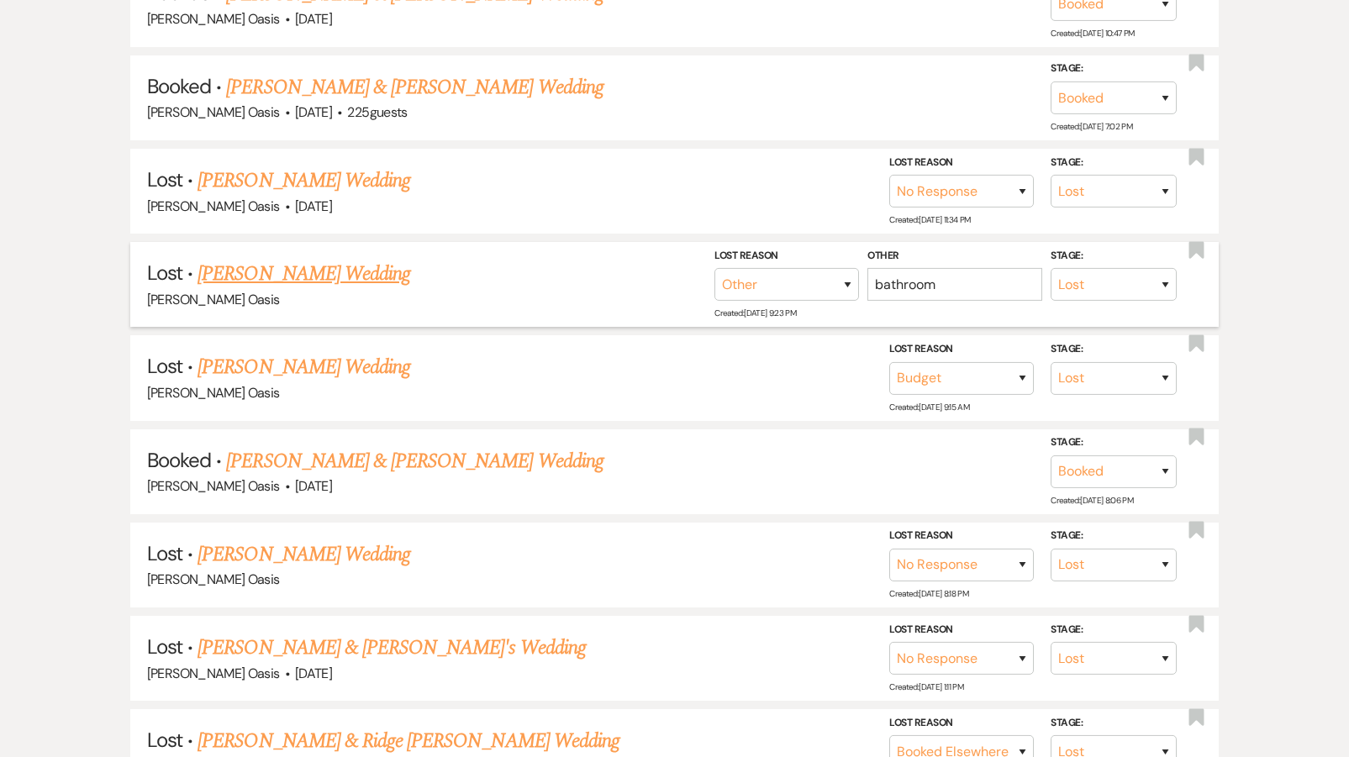
scroll to position [611, 0]
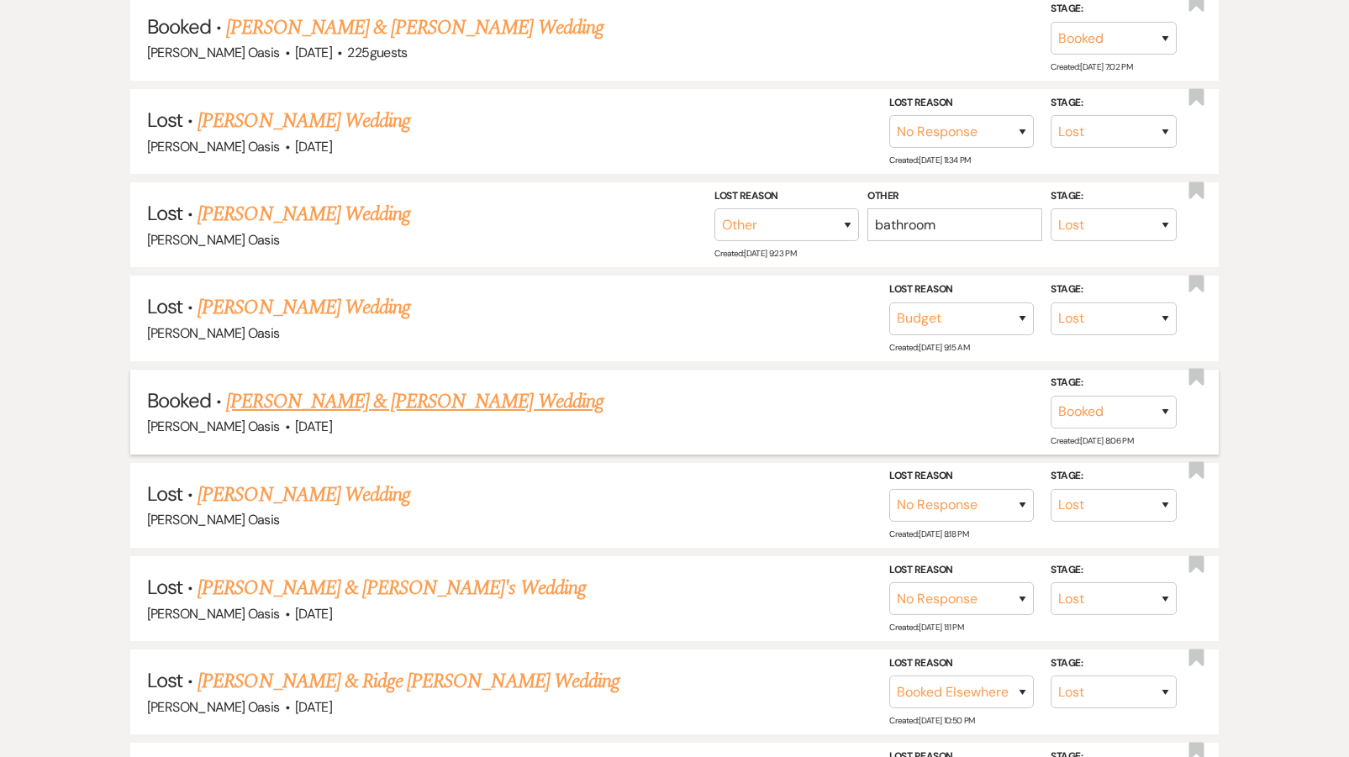
type input "sy"
click at [377, 387] on link "[PERSON_NAME] & [PERSON_NAME] Wedding" at bounding box center [414, 402] width 377 height 30
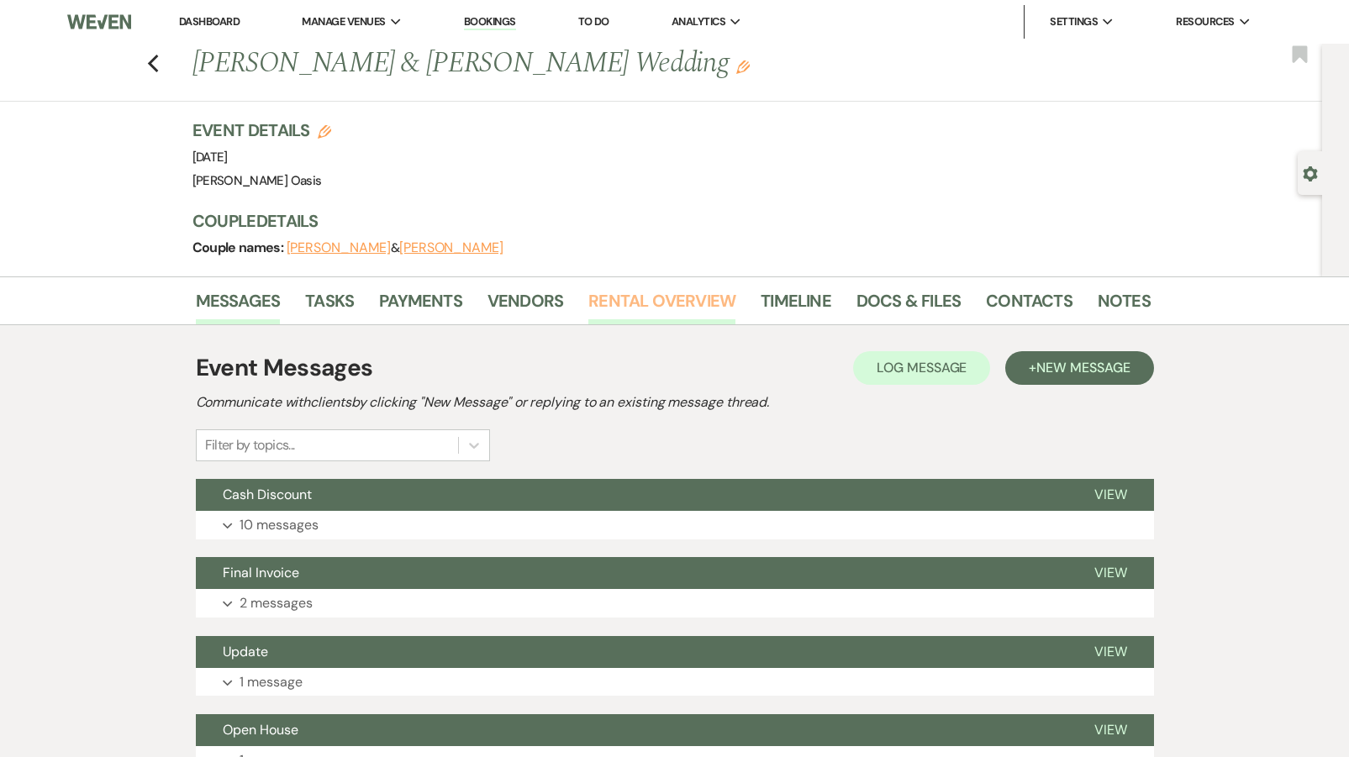
click at [657, 312] on link "Rental Overview" at bounding box center [661, 306] width 147 height 37
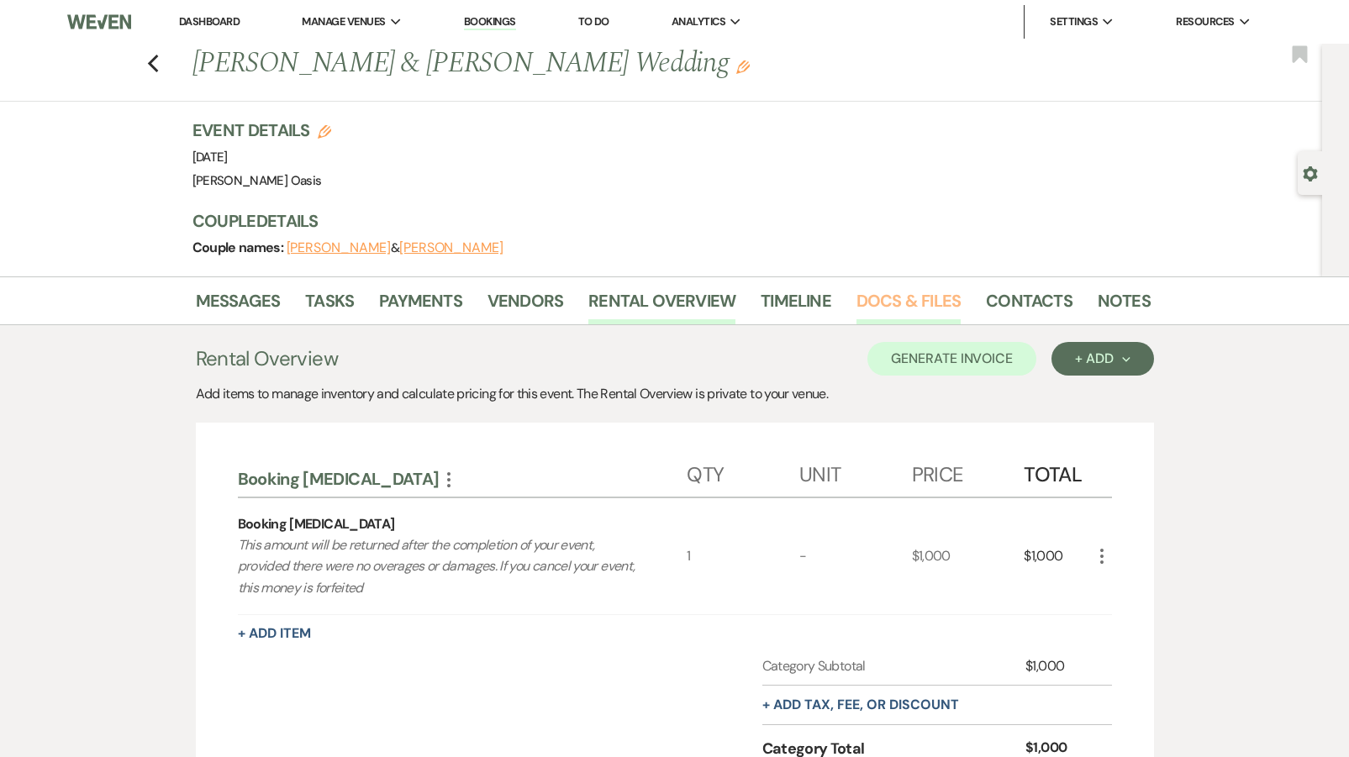
click at [926, 309] on link "Docs & Files" at bounding box center [909, 306] width 104 height 37
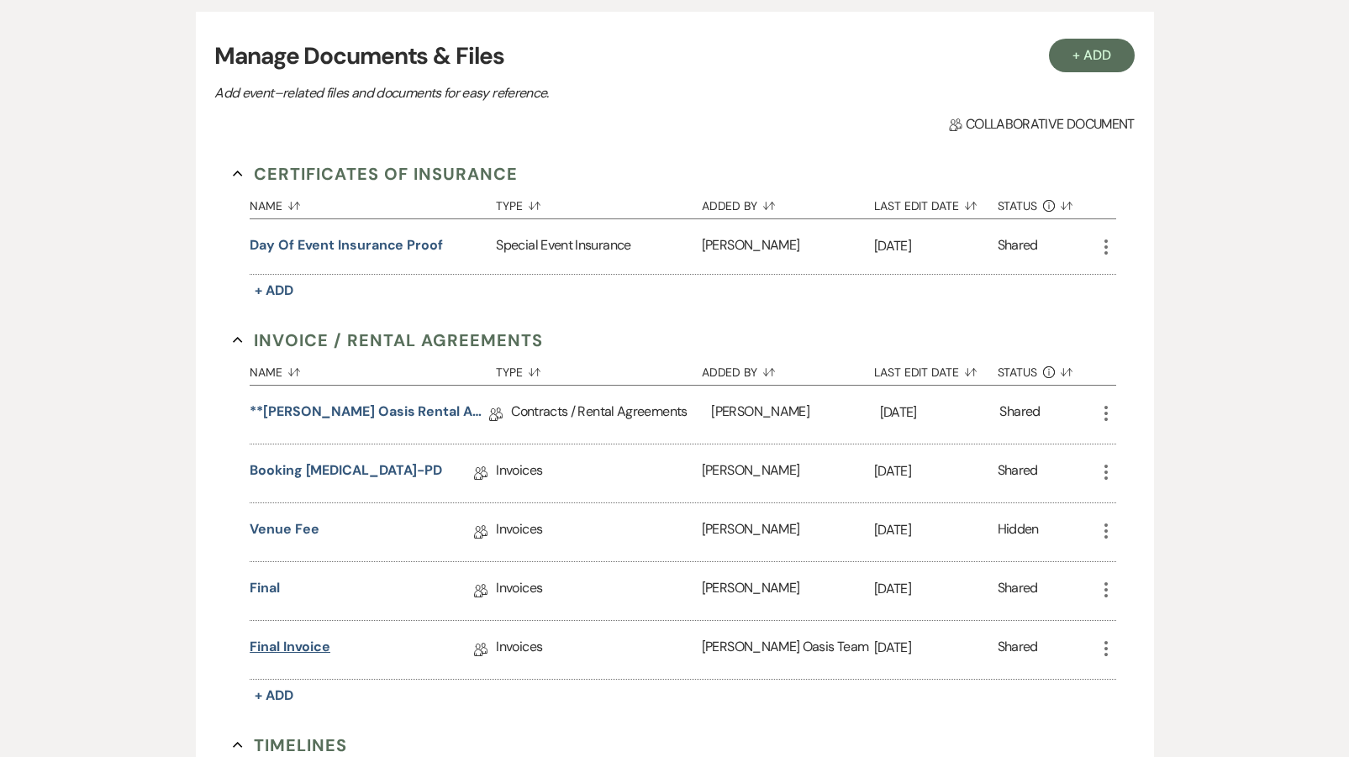
scroll to position [346, 0]
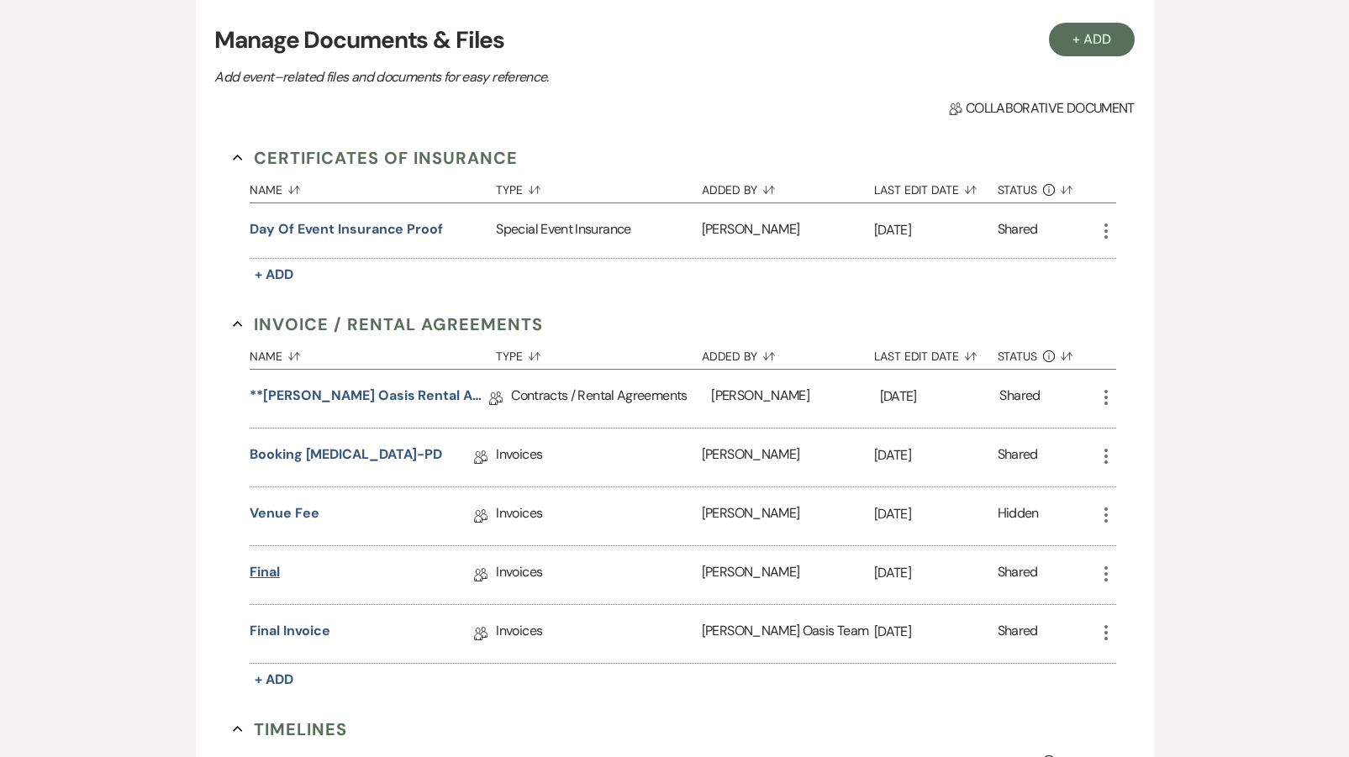
click at [271, 565] on link "Final" at bounding box center [265, 575] width 30 height 26
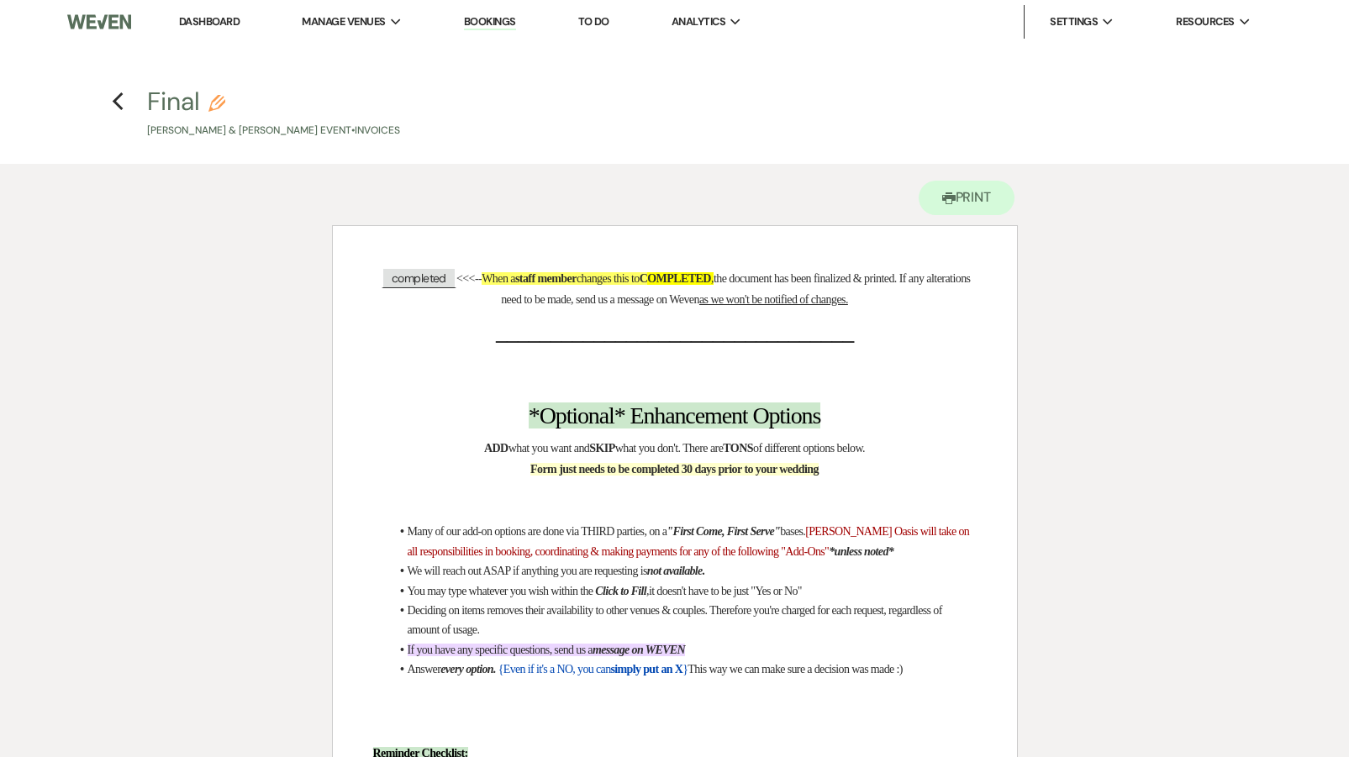
click at [208, 18] on link "Dashboard" at bounding box center [209, 21] width 61 height 14
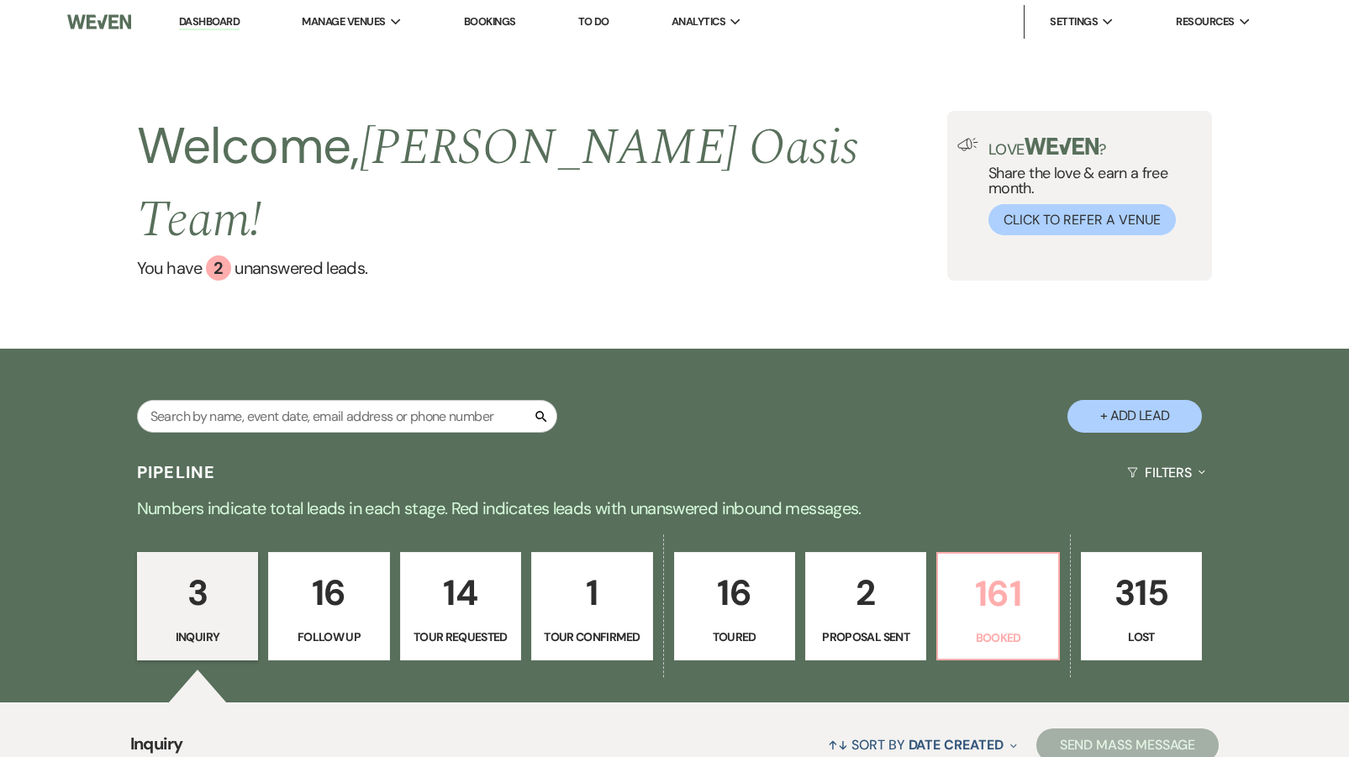
click at [1010, 566] on p "161" at bounding box center [997, 594] width 99 height 56
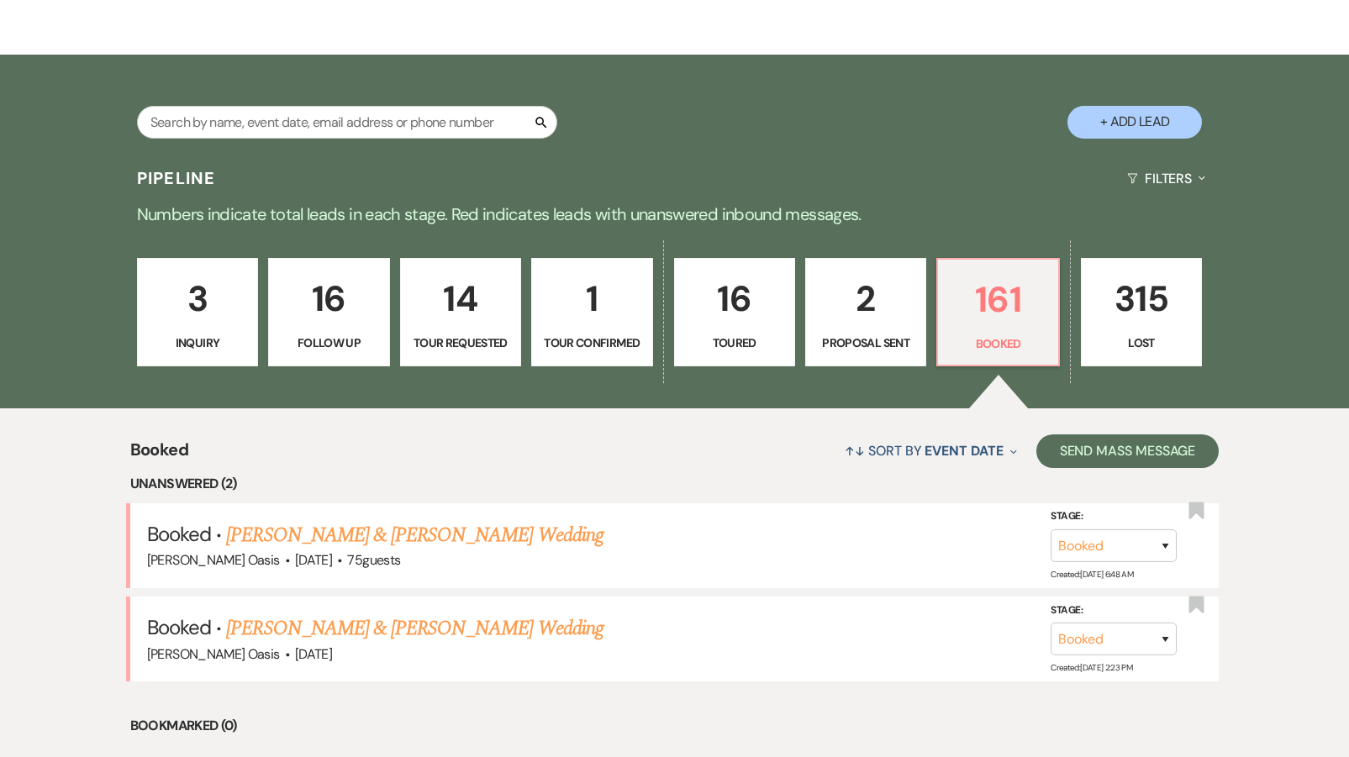
scroll to position [312, 0]
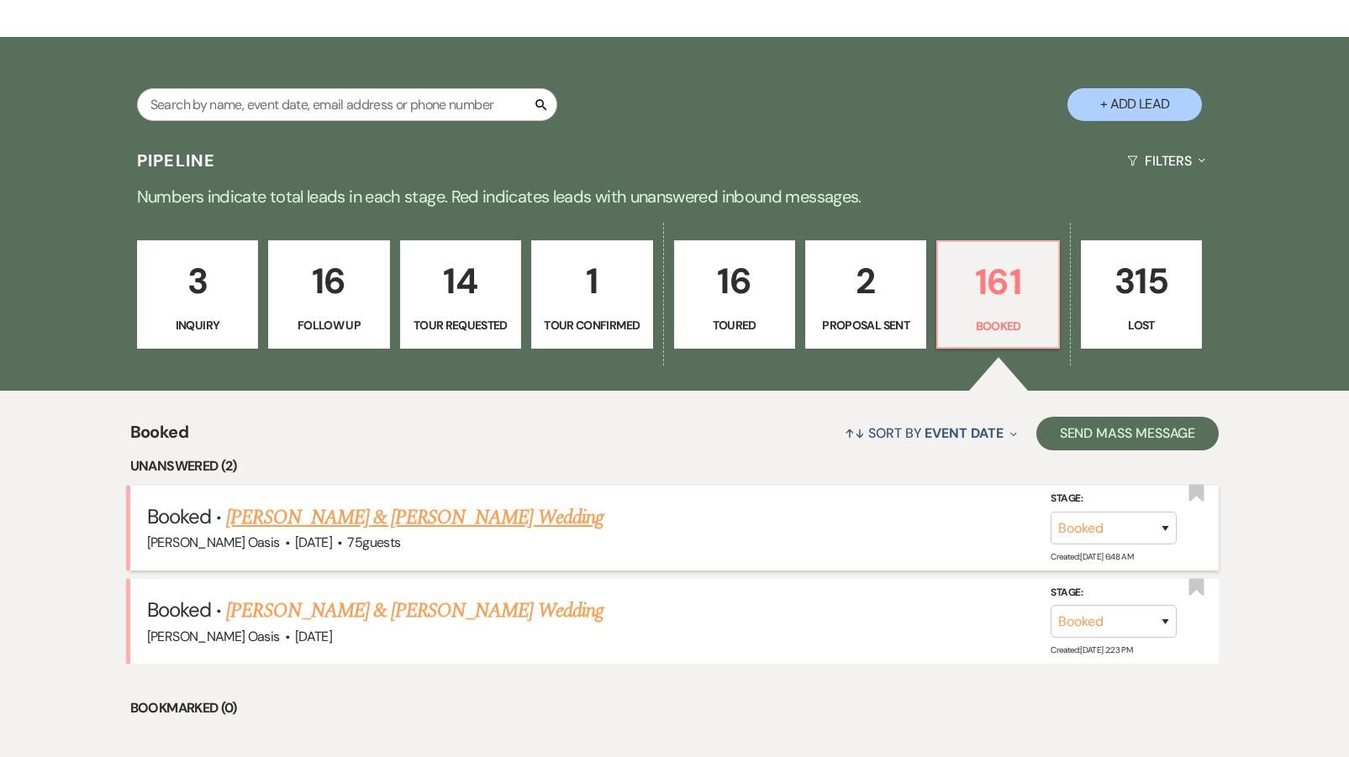
click at [380, 503] on link "[PERSON_NAME] & [PERSON_NAME] Wedding" at bounding box center [414, 518] width 377 height 30
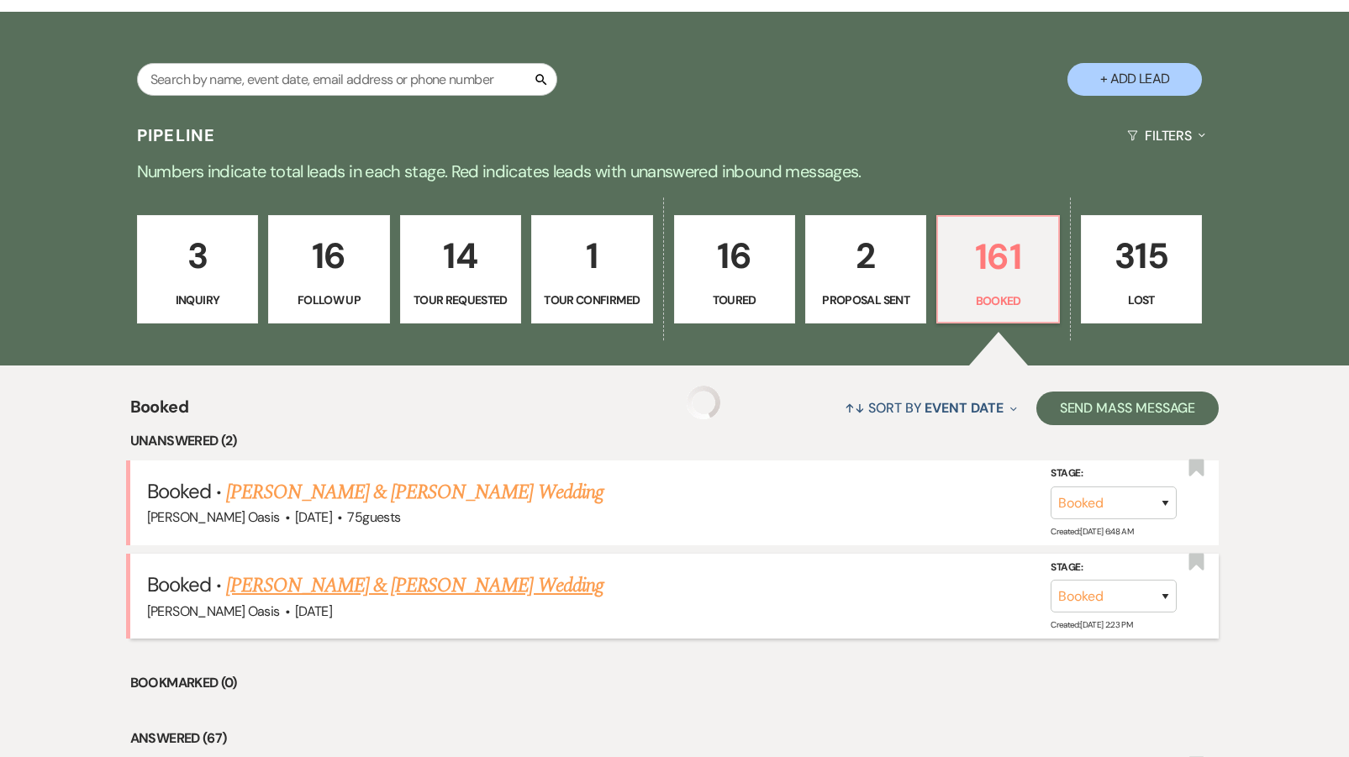
click at [367, 571] on link "[PERSON_NAME] & [PERSON_NAME] Wedding" at bounding box center [414, 586] width 377 height 30
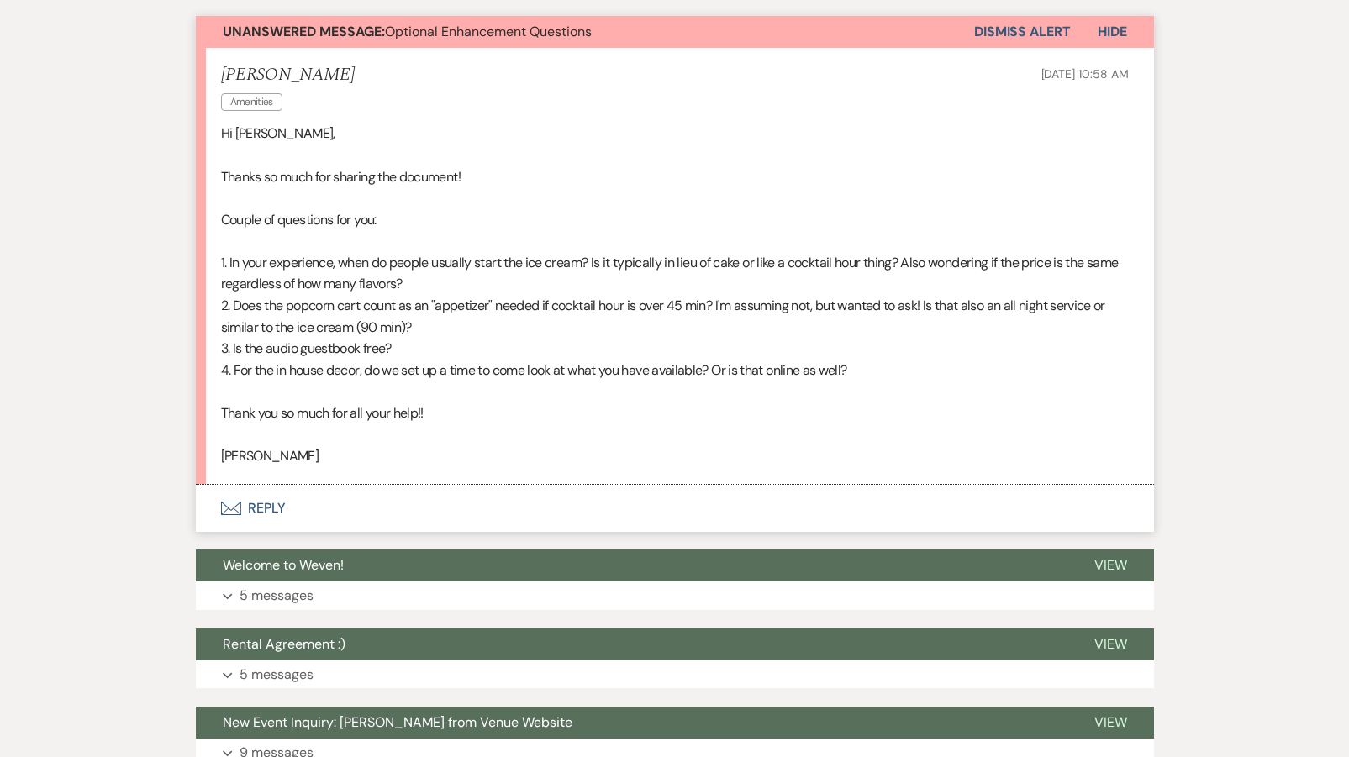
scroll to position [455, 0]
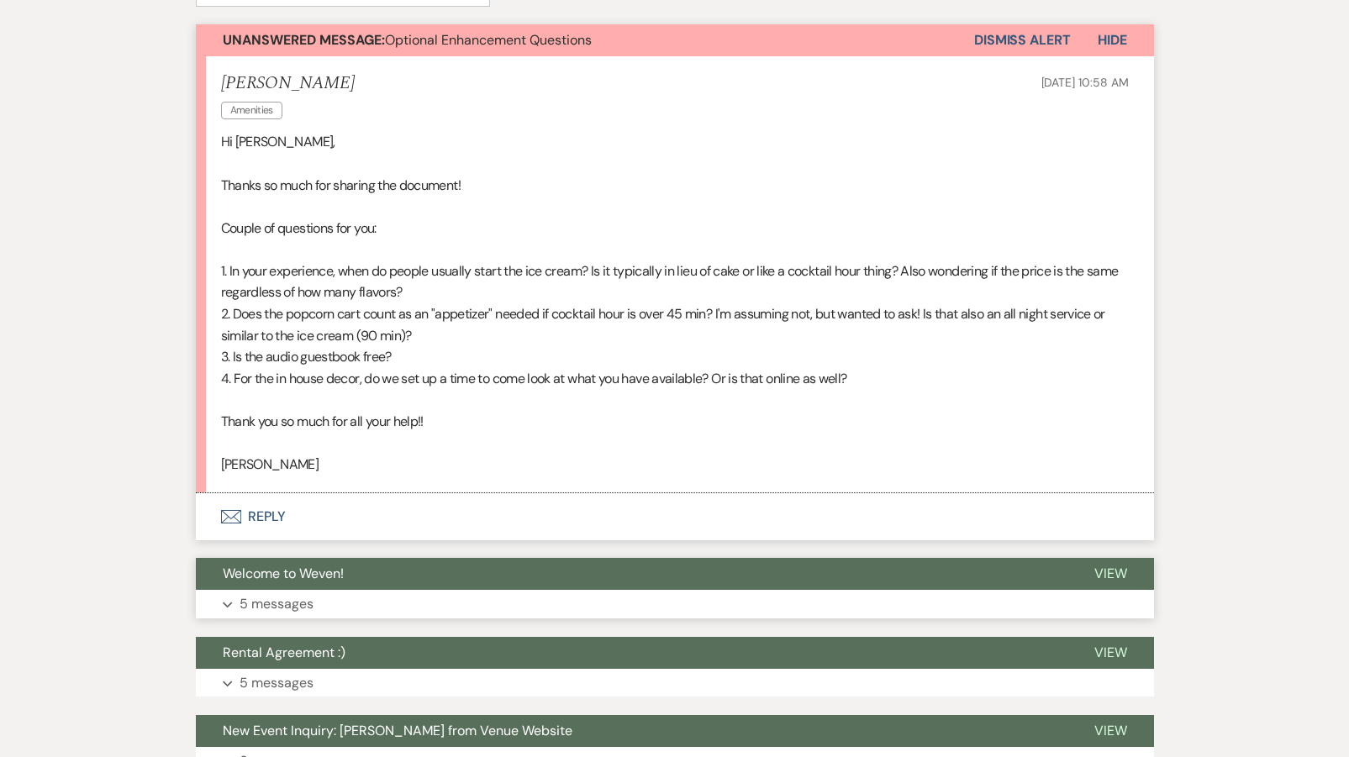
click at [256, 565] on span "Welcome to Weven!" at bounding box center [283, 574] width 121 height 18
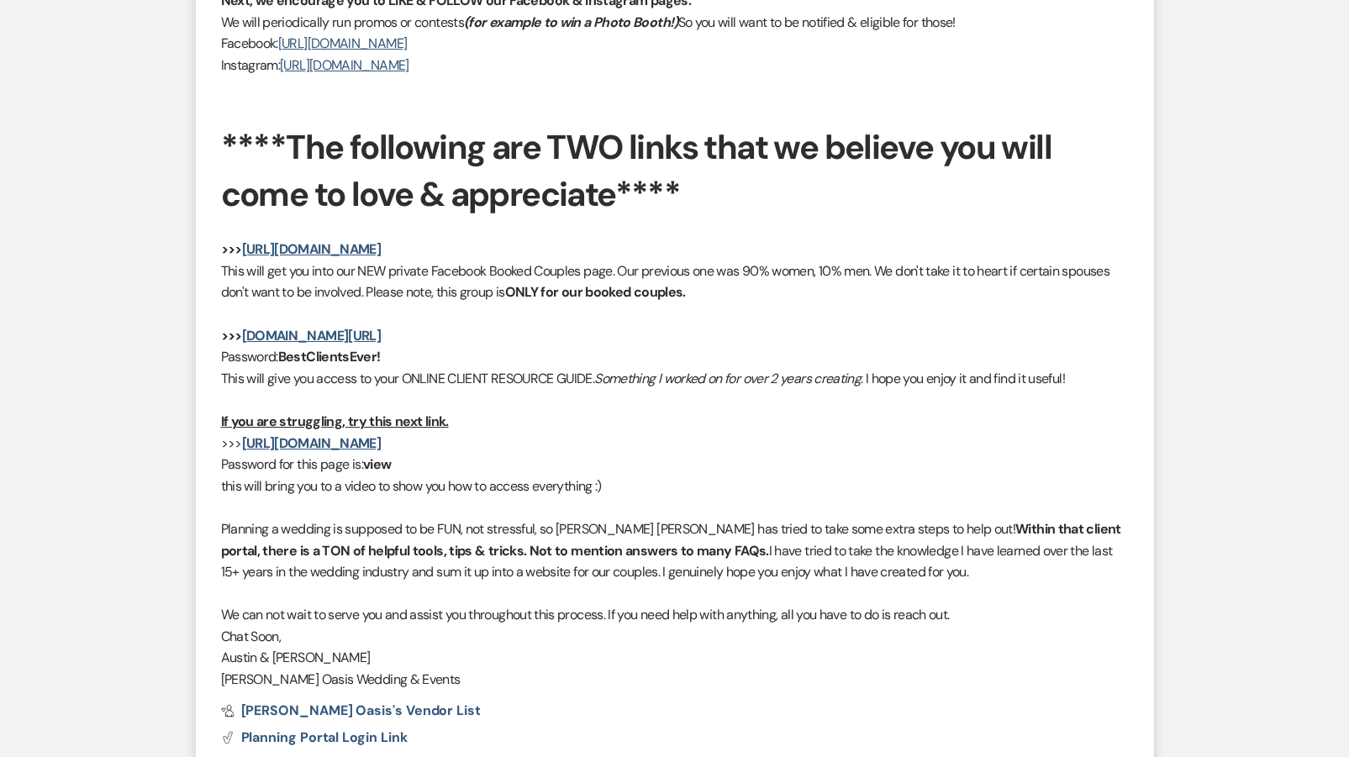
scroll to position [1782, 0]
drag, startPoint x: 438, startPoint y: 311, endPoint x: 245, endPoint y: 303, distance: 192.7
click at [245, 325] on p ">>> [DOMAIN_NAME][URL]" at bounding box center [675, 336] width 908 height 22
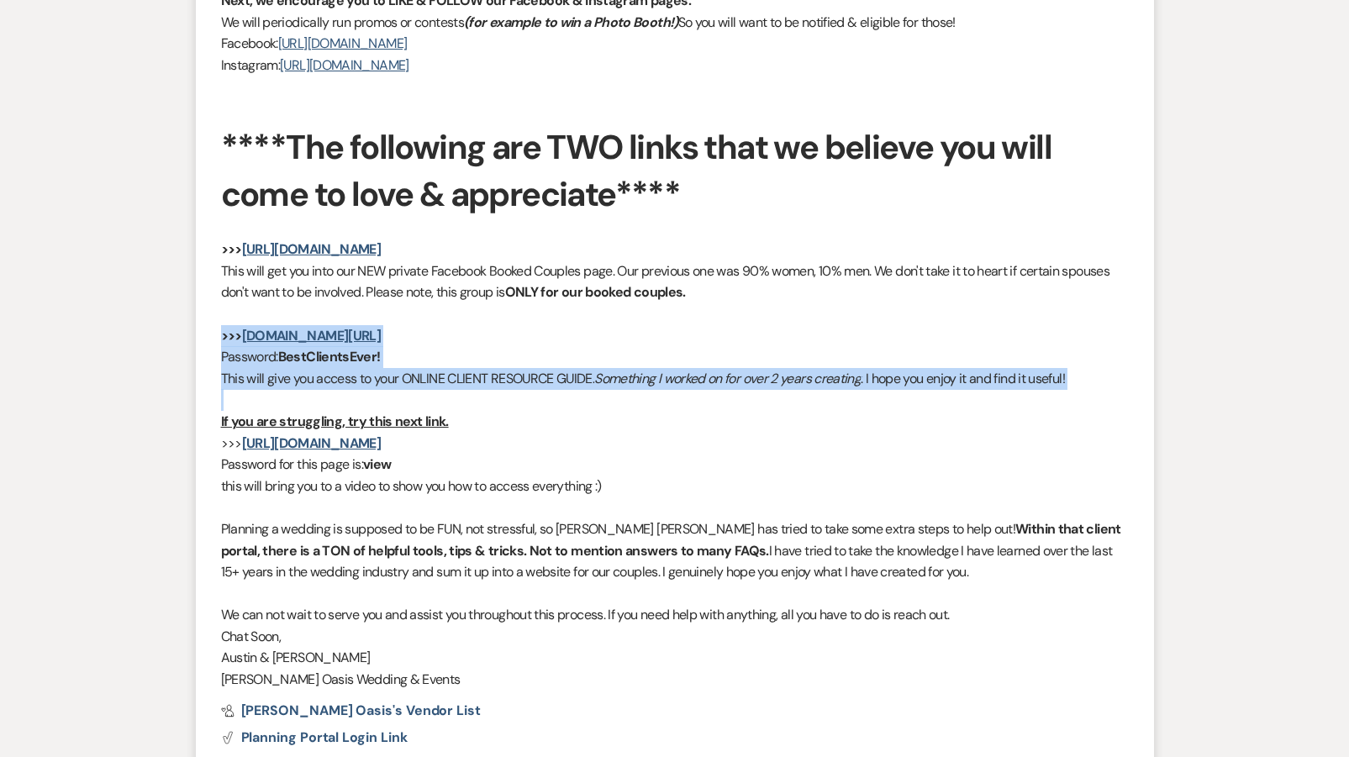
drag, startPoint x: 216, startPoint y: 363, endPoint x: 215, endPoint y: 307, distance: 56.3
click at [215, 307] on li "[PERSON_NAME] to: Planning Portal Users Expand Info [DATE] 11:40 AM Weven Check…" at bounding box center [675, 73] width 958 height 1620
copy div ">>> [DOMAIN_NAME][URL] Password: BestClientsEver! This will give you access to …"
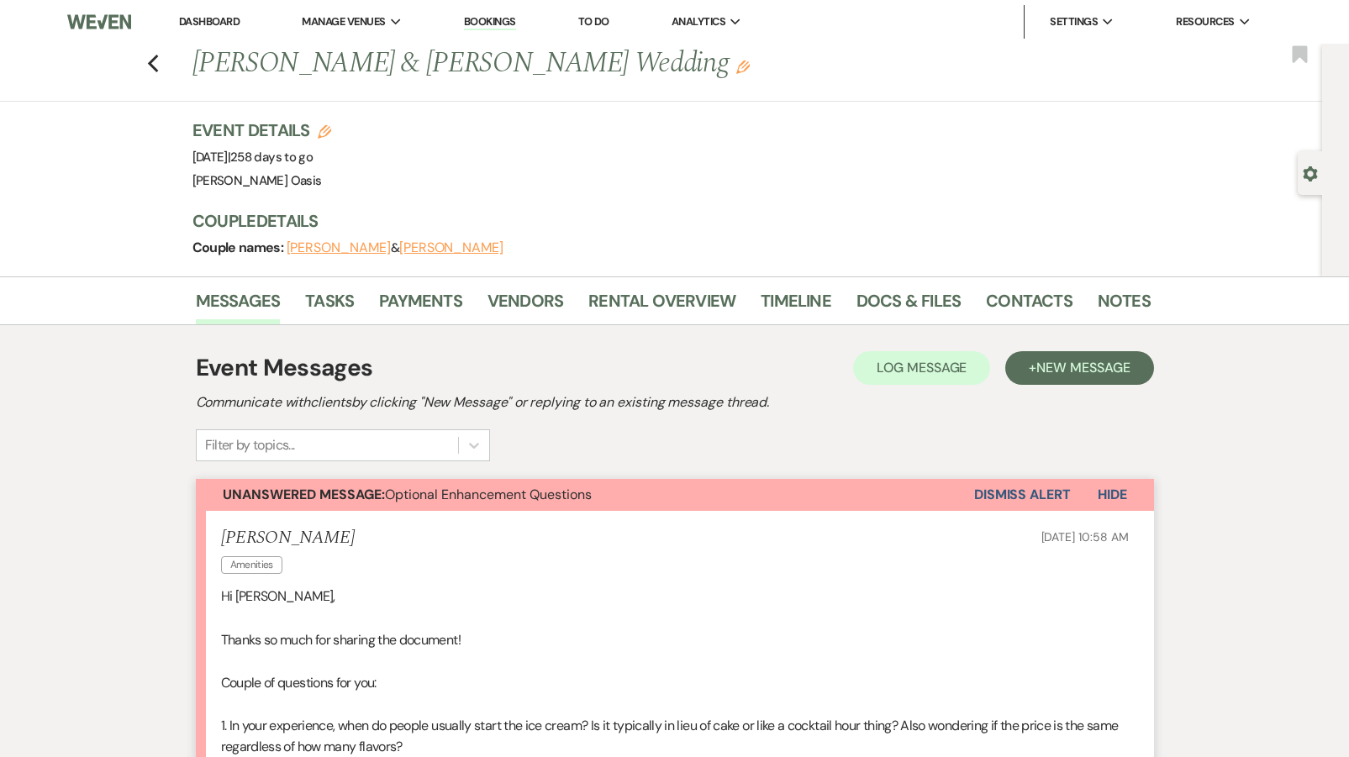
scroll to position [0, 0]
click at [152, 62] on use "button" at bounding box center [152, 64] width 11 height 18
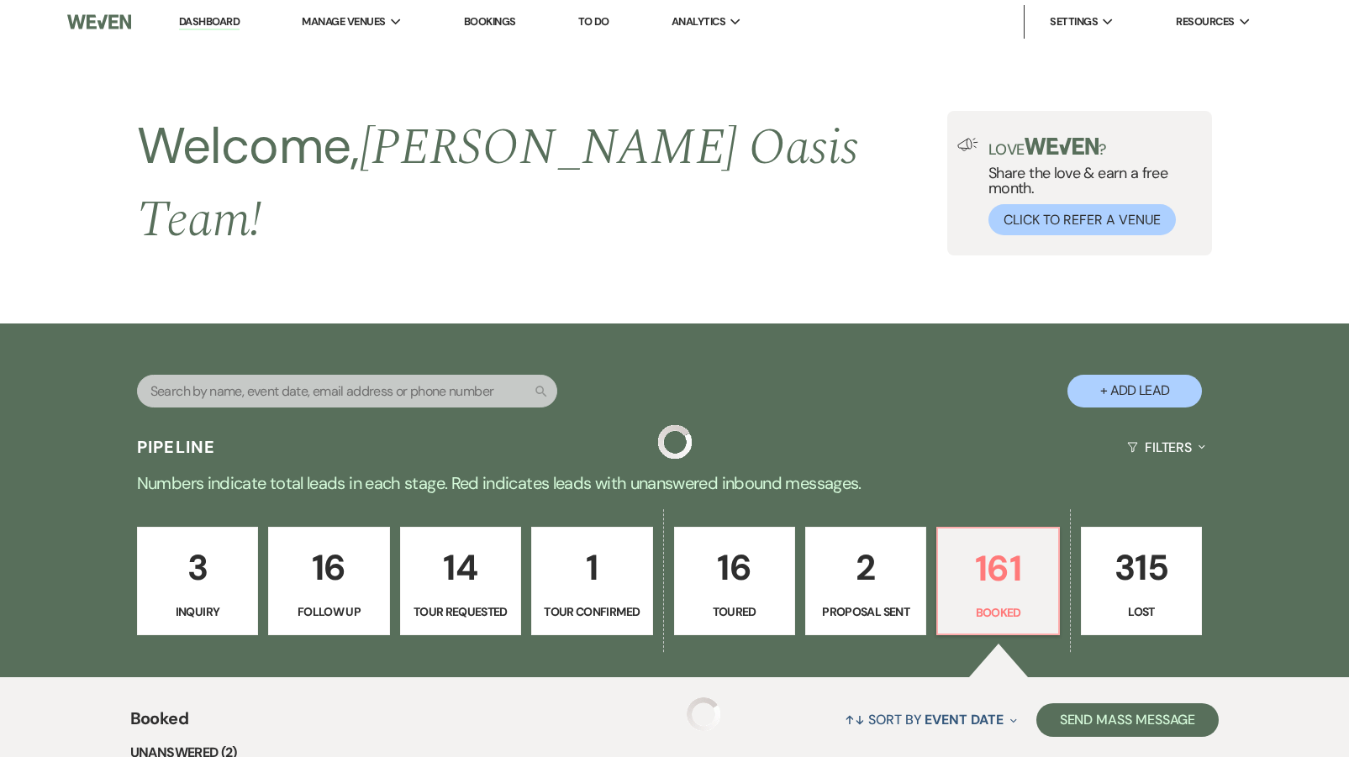
scroll to position [312, 0]
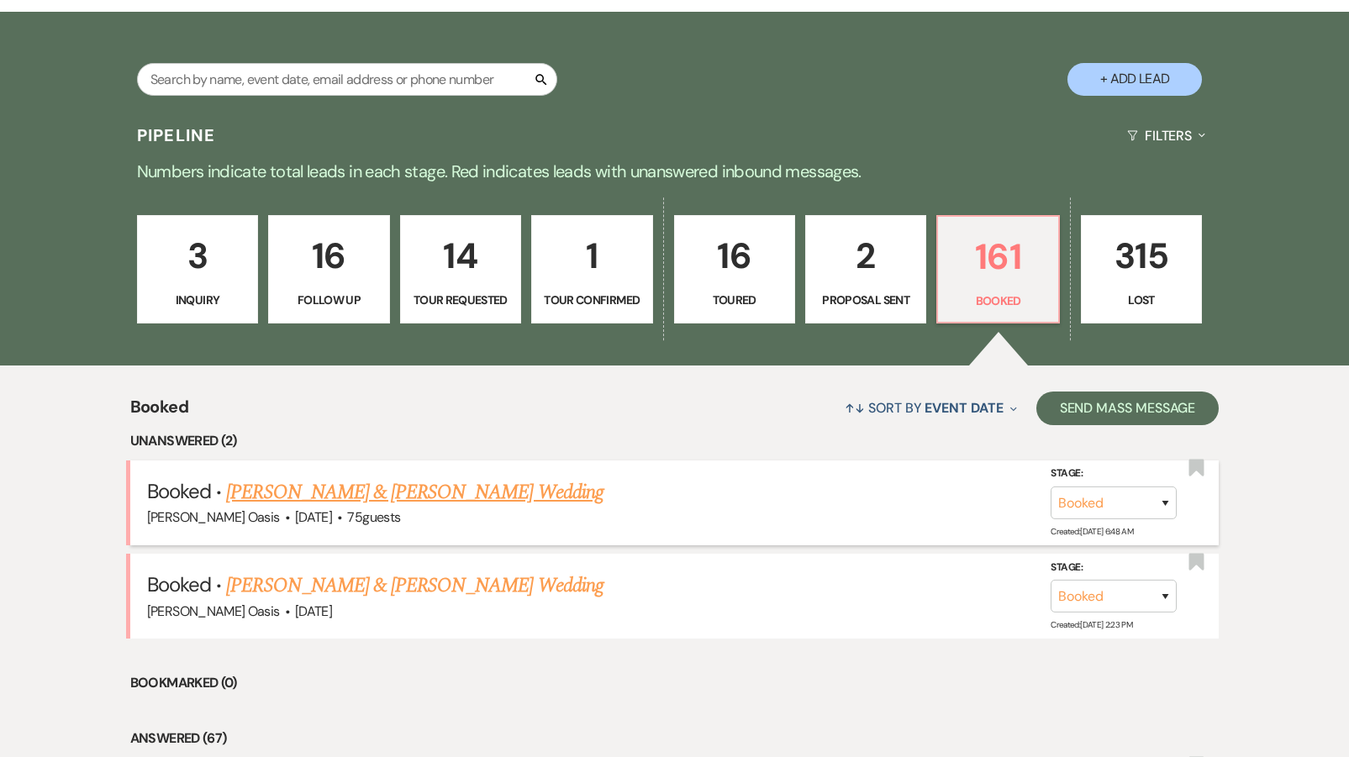
click at [270, 479] on link "[PERSON_NAME] & [PERSON_NAME] Wedding" at bounding box center [414, 492] width 377 height 30
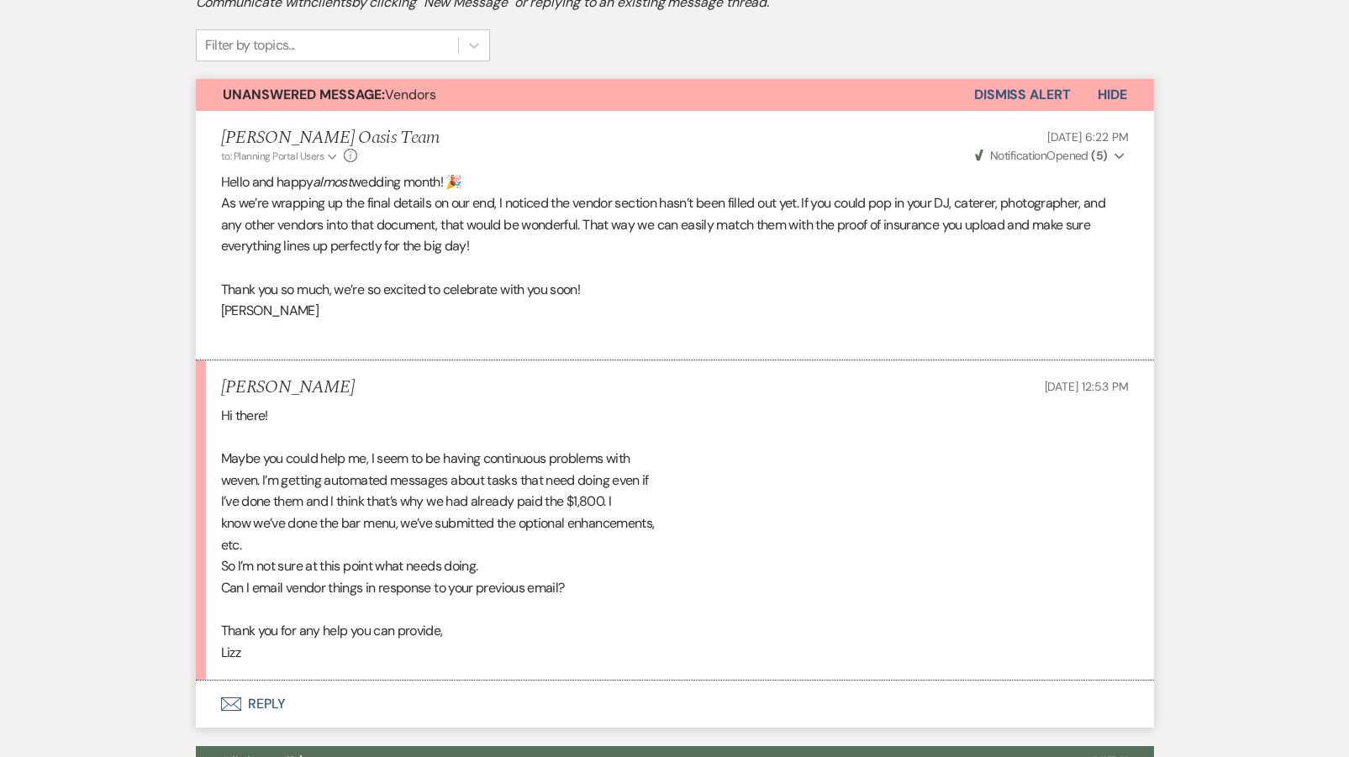
scroll to position [402, 0]
